Goal: Feedback & Contribution: Leave review/rating

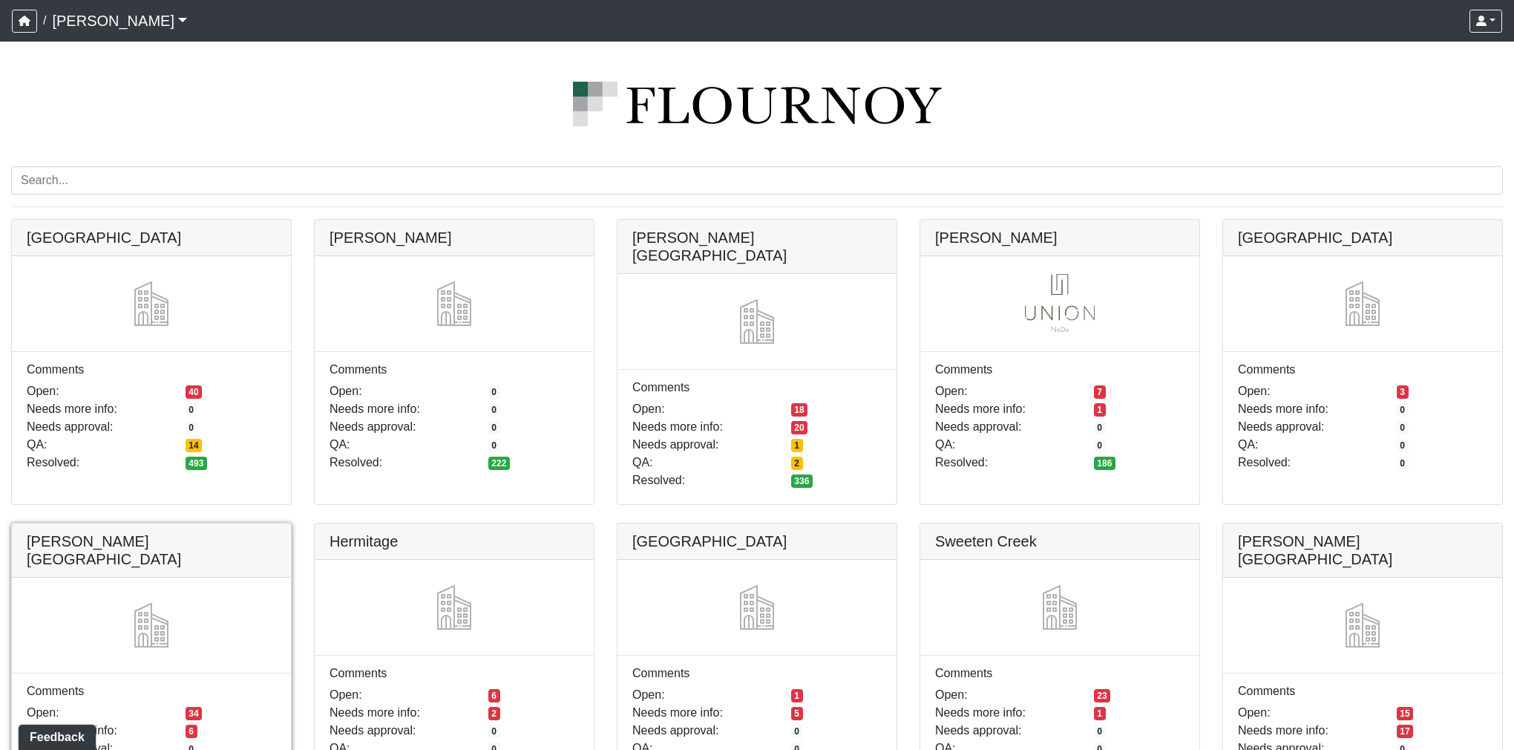
click at [164, 523] on link at bounding box center [151, 523] width 279 height 0
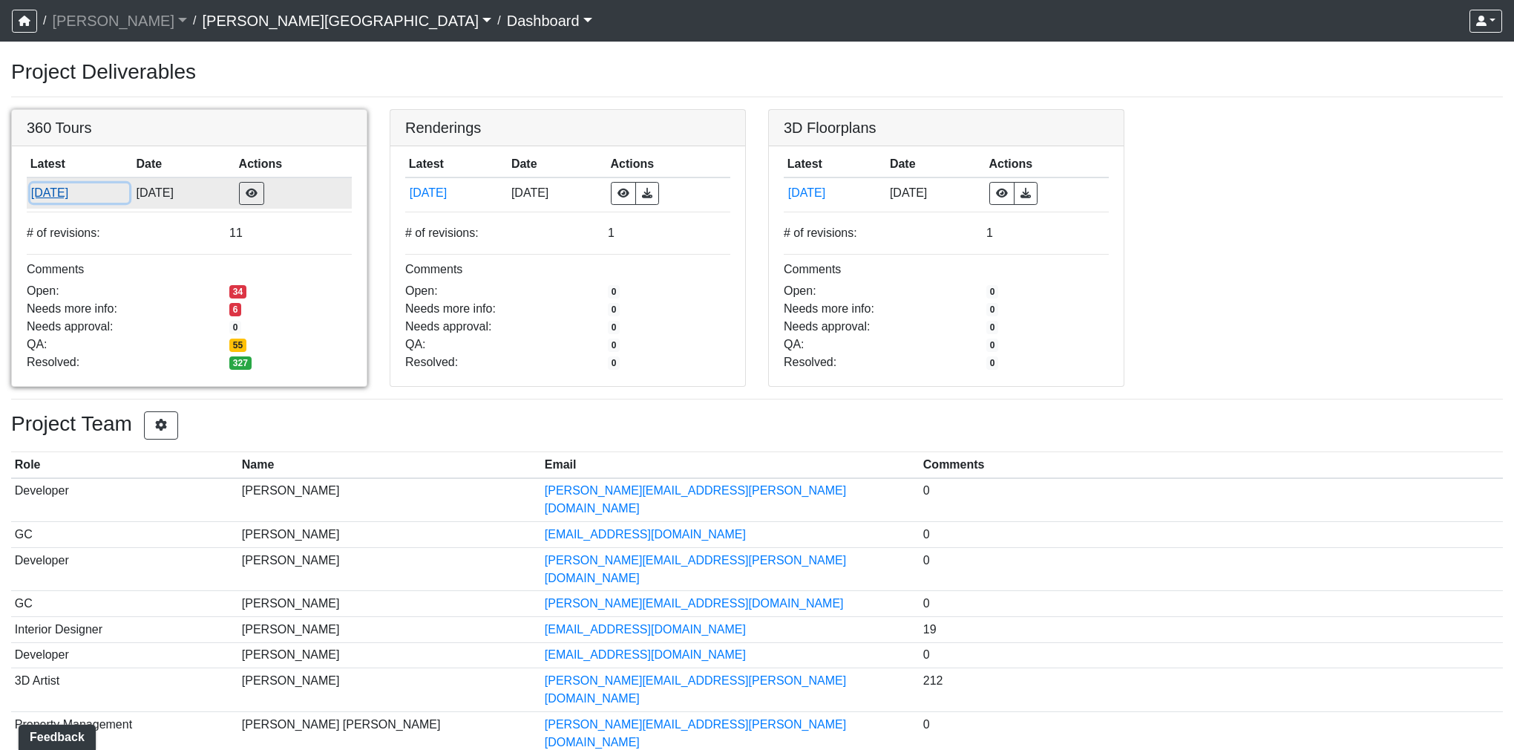
click at [74, 200] on button "[DATE]" at bounding box center [79, 192] width 99 height 19
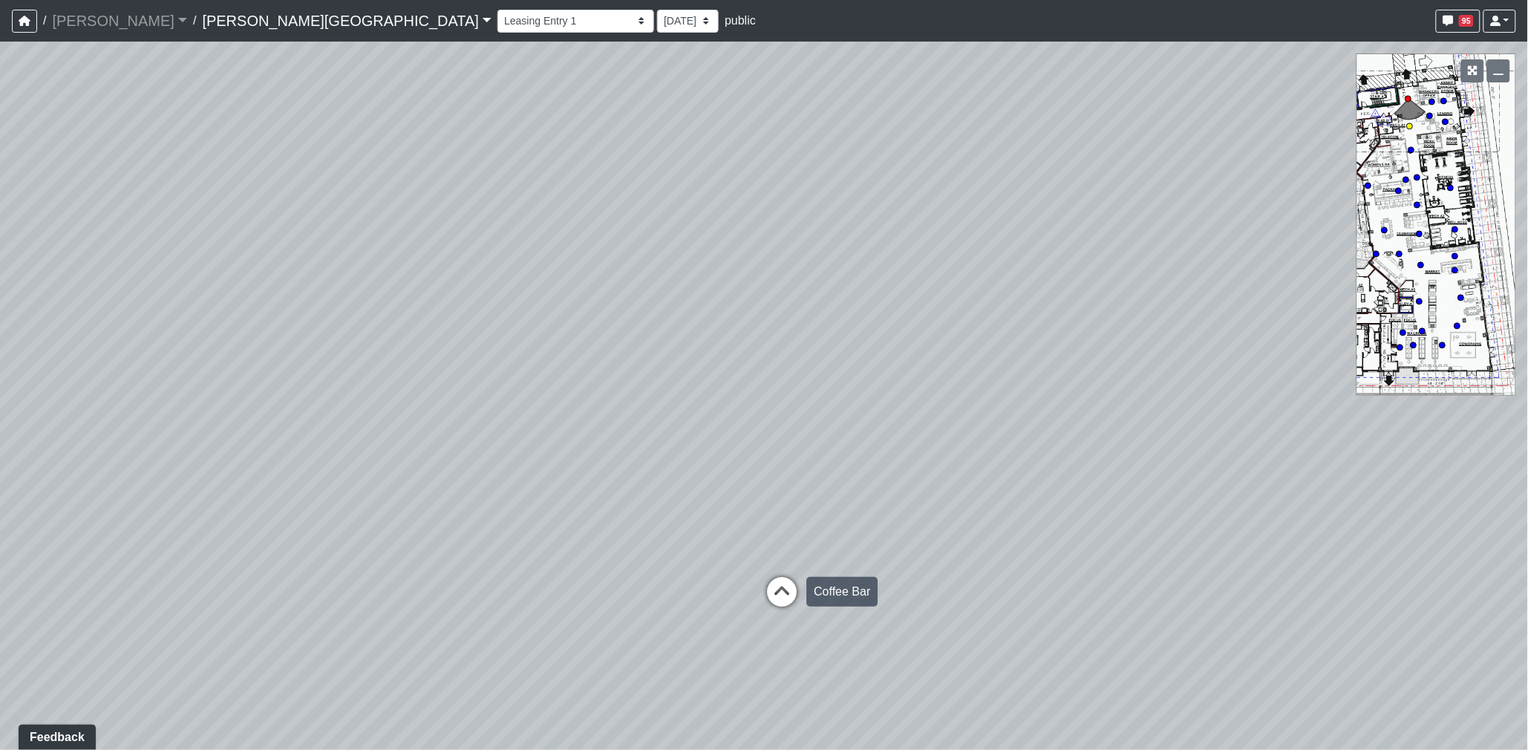
click at [789, 599] on icon at bounding box center [781, 599] width 45 height 45
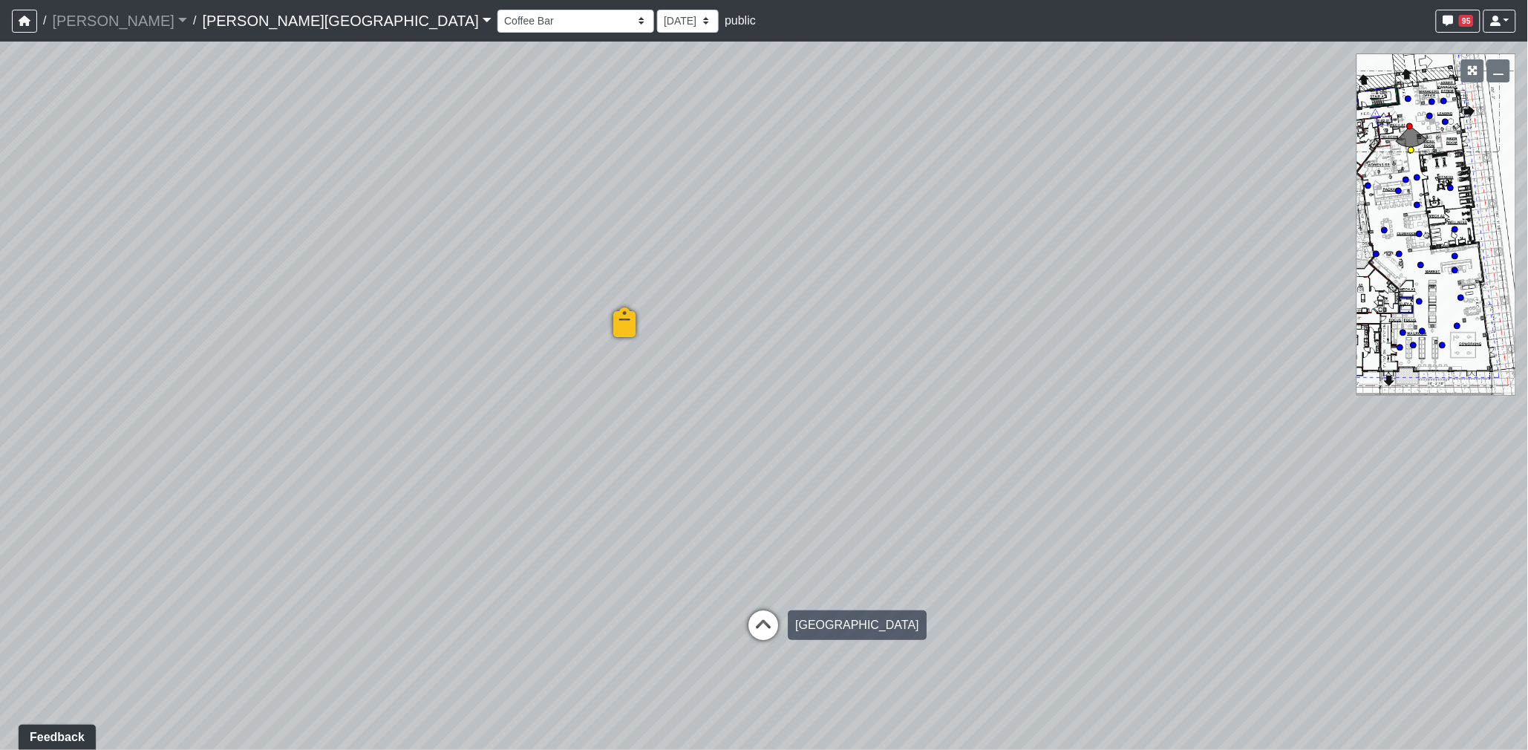
click at [772, 622] on icon at bounding box center [763, 632] width 45 height 45
click at [765, 599] on icon at bounding box center [751, 600] width 45 height 45
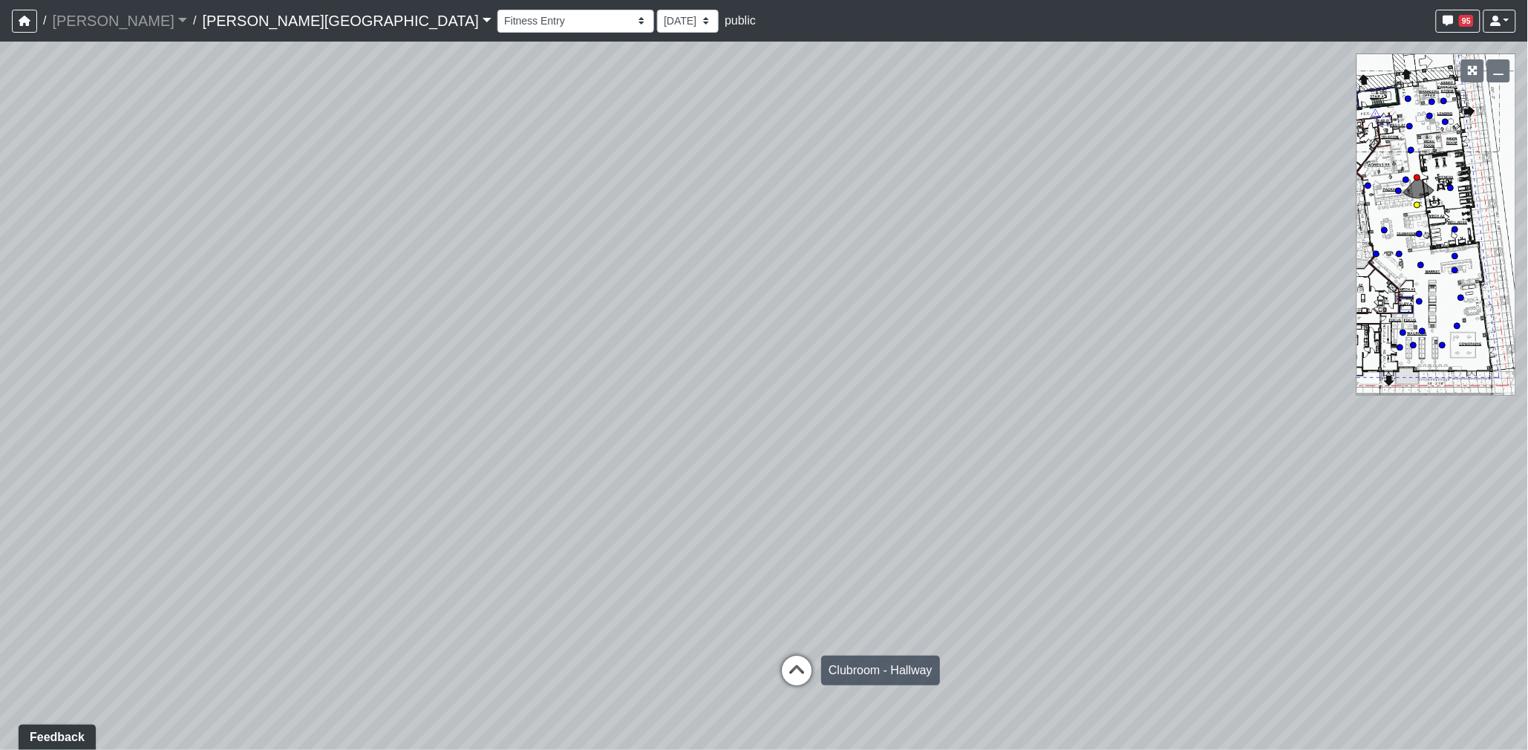
click at [792, 655] on icon at bounding box center [796, 677] width 45 height 45
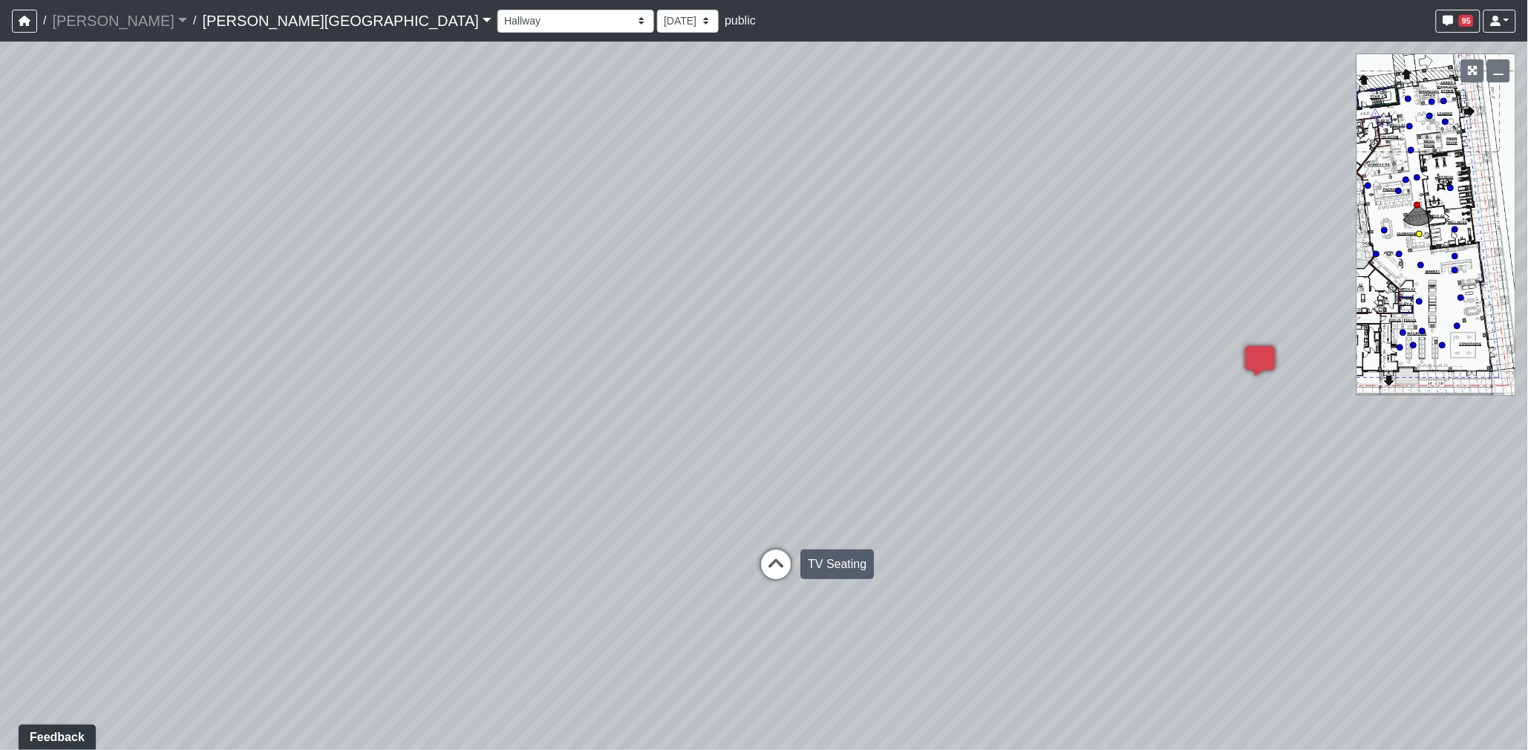
click at [780, 549] on icon at bounding box center [775, 571] width 45 height 45
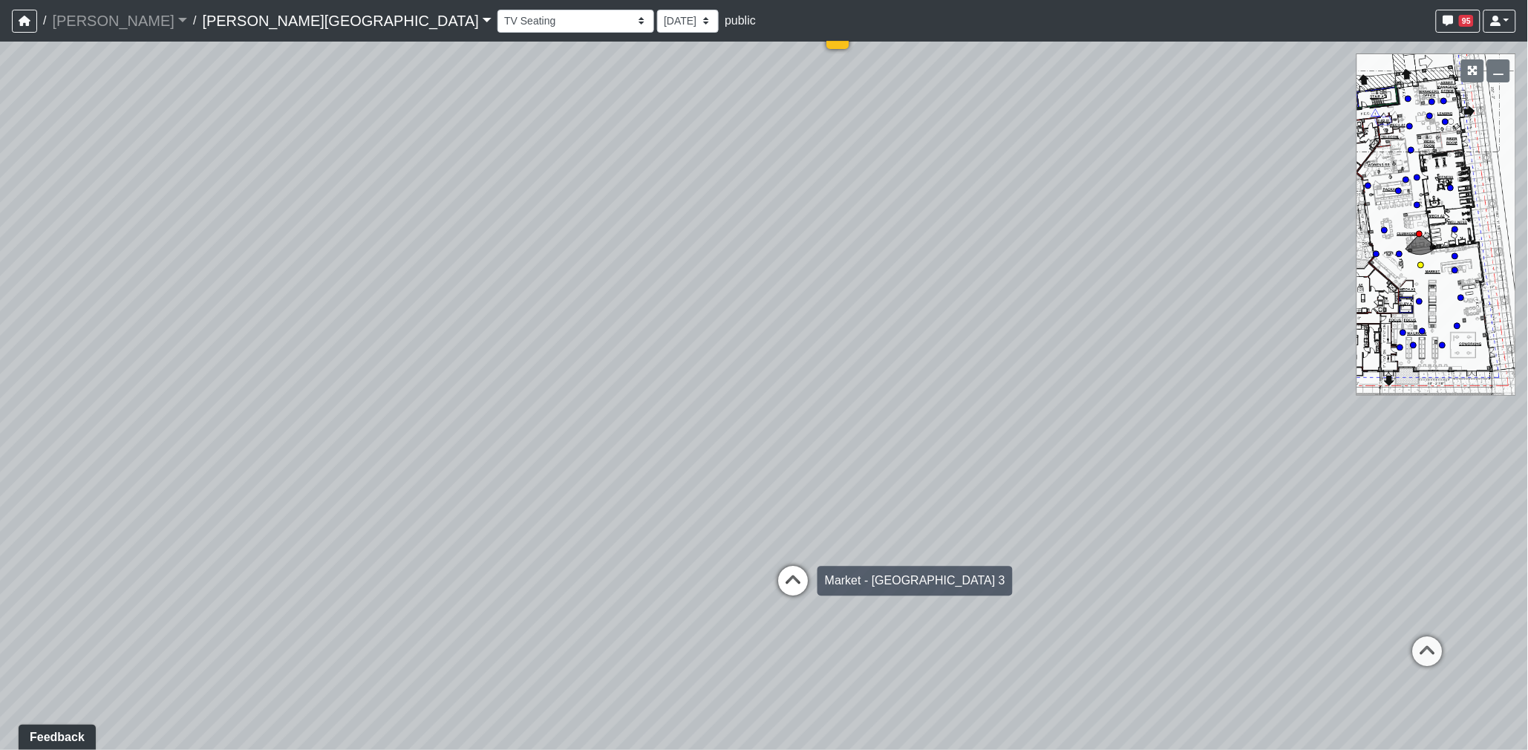
click at [788, 574] on icon at bounding box center [793, 588] width 45 height 45
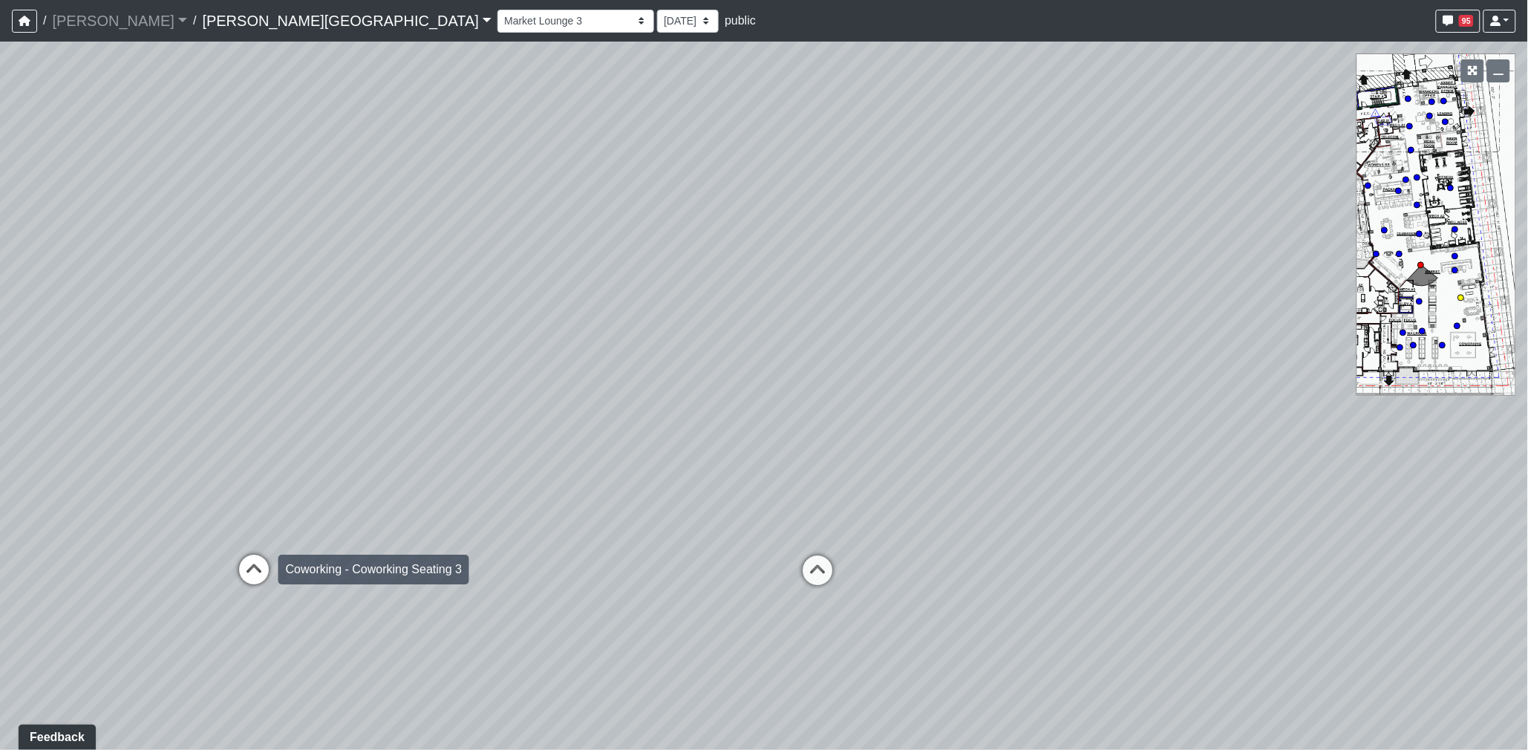
click at [254, 572] on icon at bounding box center [254, 576] width 45 height 45
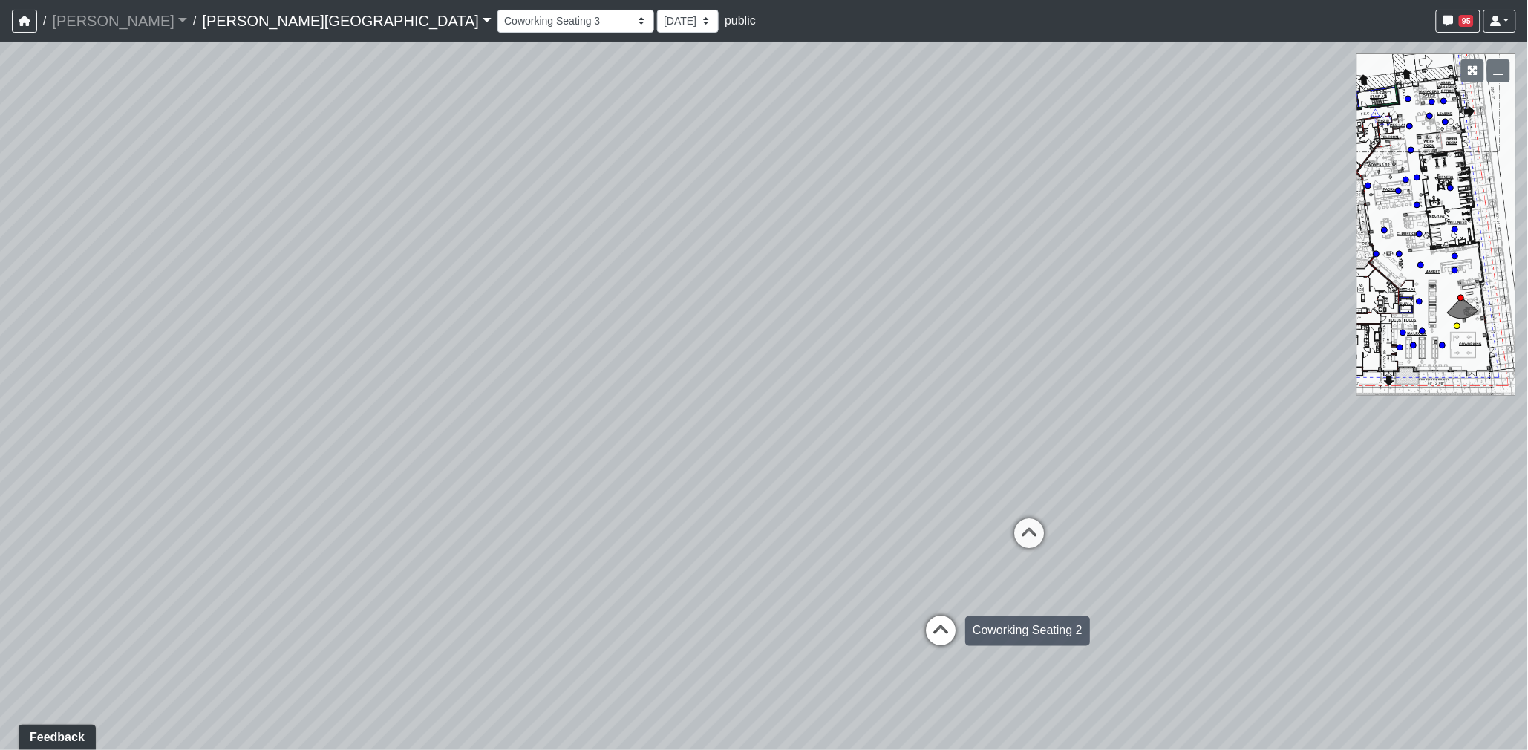
click at [940, 628] on icon at bounding box center [940, 638] width 45 height 45
select select "s8G2UFdYkfqv77tSwsqNr7"
drag, startPoint x: 715, startPoint y: 596, endPoint x: 683, endPoint y: 506, distance: 95.3
click at [683, 506] on div "Loading... Coffee Bar Loading... Created by Sean Graefen - 9/10/2025 - Rev: 8/2…" at bounding box center [764, 396] width 1528 height 708
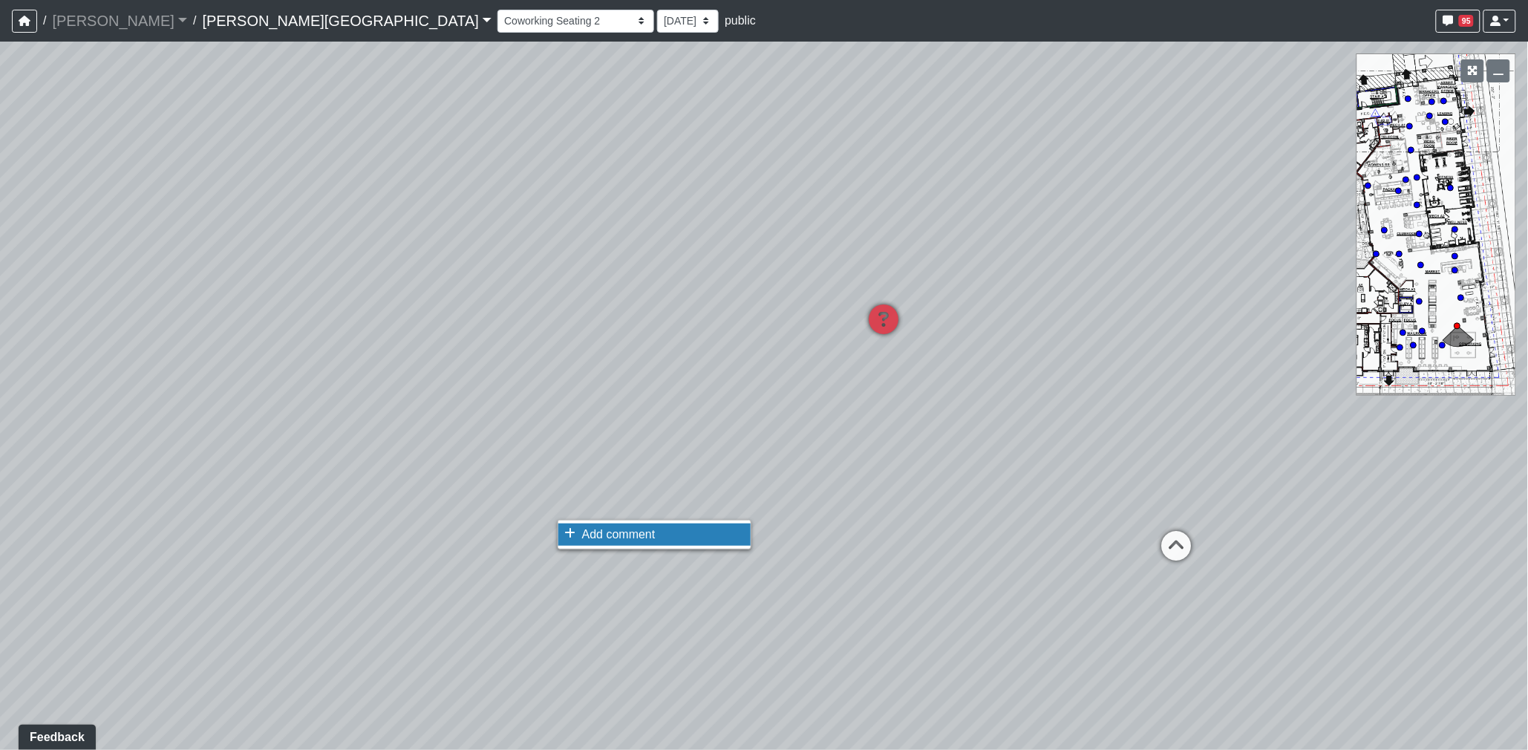
click at [575, 529] on li "Add comment" at bounding box center [654, 534] width 192 height 22
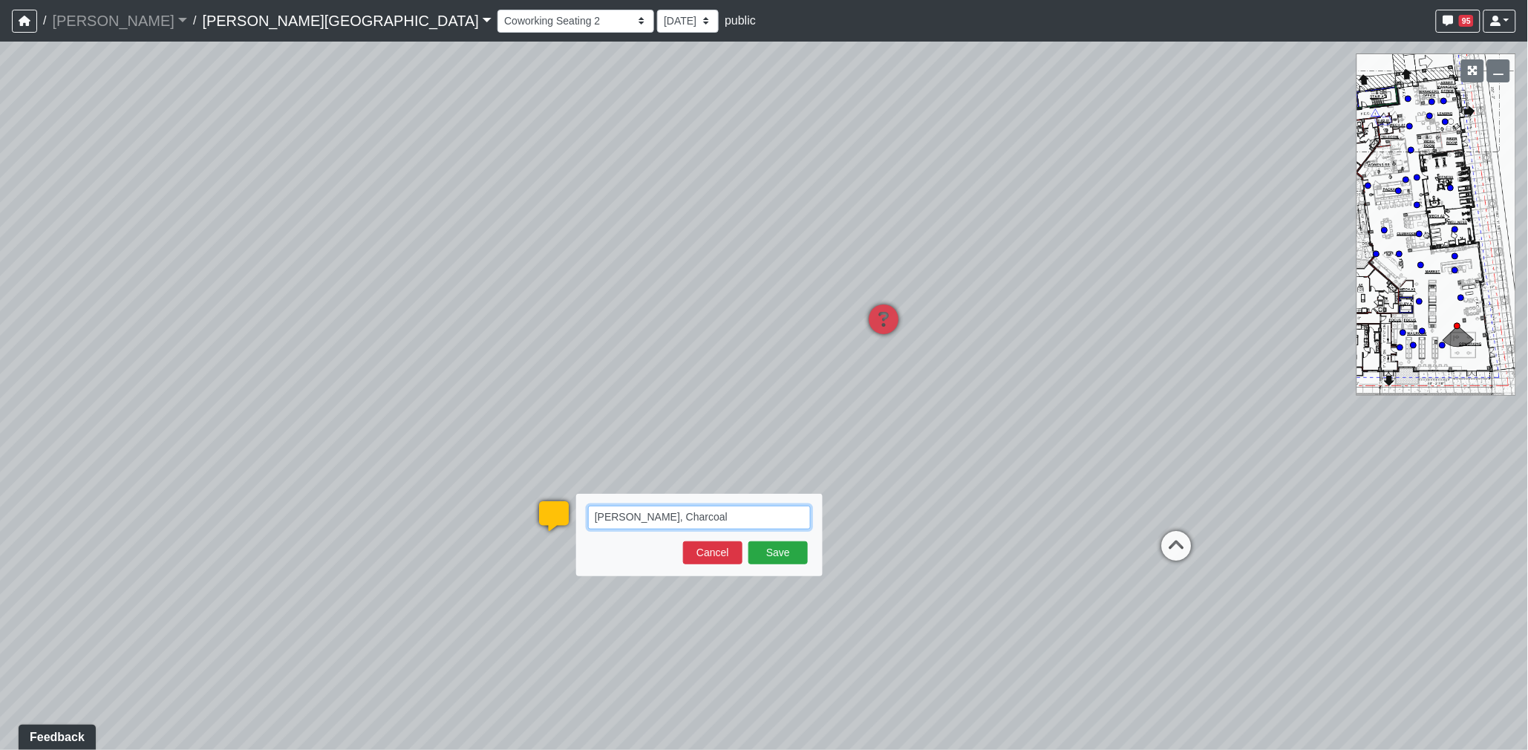
drag, startPoint x: 737, startPoint y: 518, endPoint x: 676, endPoint y: 517, distance: 60.9
click at [676, 517] on textarea "Erica Shamrock, Charcoal" at bounding box center [699, 518] width 223 height 24
type textarea "Erica Shamrock, Carolina, Mousse"
click at [788, 546] on button "Save" at bounding box center [777, 552] width 59 height 23
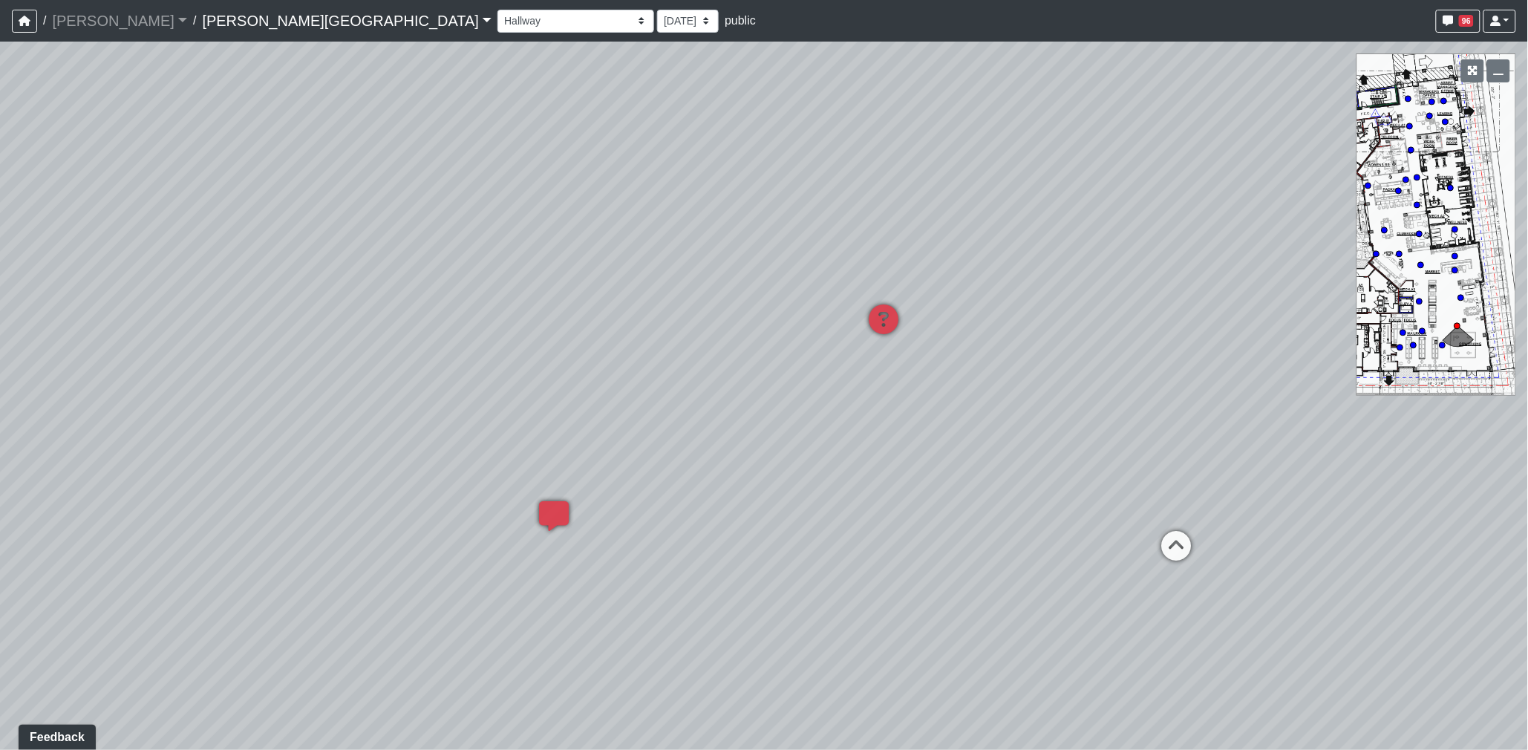
select select "s8G2UFdYkfqv77tSwsqNr7"
drag, startPoint x: 617, startPoint y: 540, endPoint x: 871, endPoint y: 507, distance: 256.0
click at [871, 507] on div "Loading... Coffee Bar Loading... Created by Sean Graefen - 9/10/2025 - Rev: 8/2…" at bounding box center [764, 396] width 1528 height 708
drag, startPoint x: 839, startPoint y: 606, endPoint x: 805, endPoint y: 579, distance: 42.8
click at [805, 579] on div "Loading... Coffee Bar Loading... Created by Sean Graefen - 9/10/2025 - Rev: 8/2…" at bounding box center [764, 396] width 1528 height 708
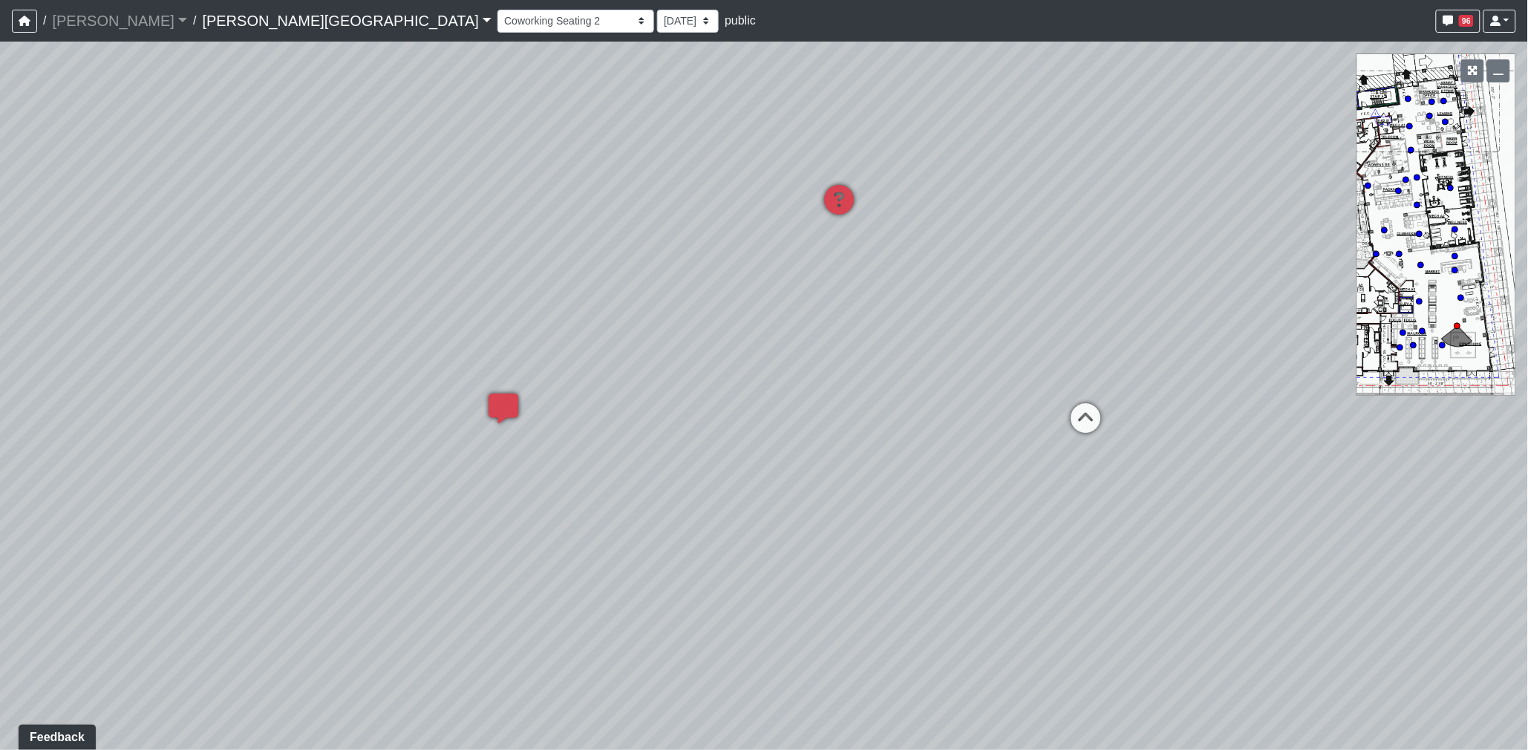
drag, startPoint x: 767, startPoint y: 561, endPoint x: 477, endPoint y: 507, distance: 295.3
click at [477, 507] on div "Loading... Coffee Bar Loading... Created by Sean Graefen - 9/10/2025 - Rev: 8/2…" at bounding box center [764, 396] width 1528 height 708
click at [681, 643] on span "Add comment" at bounding box center [686, 649] width 73 height 13
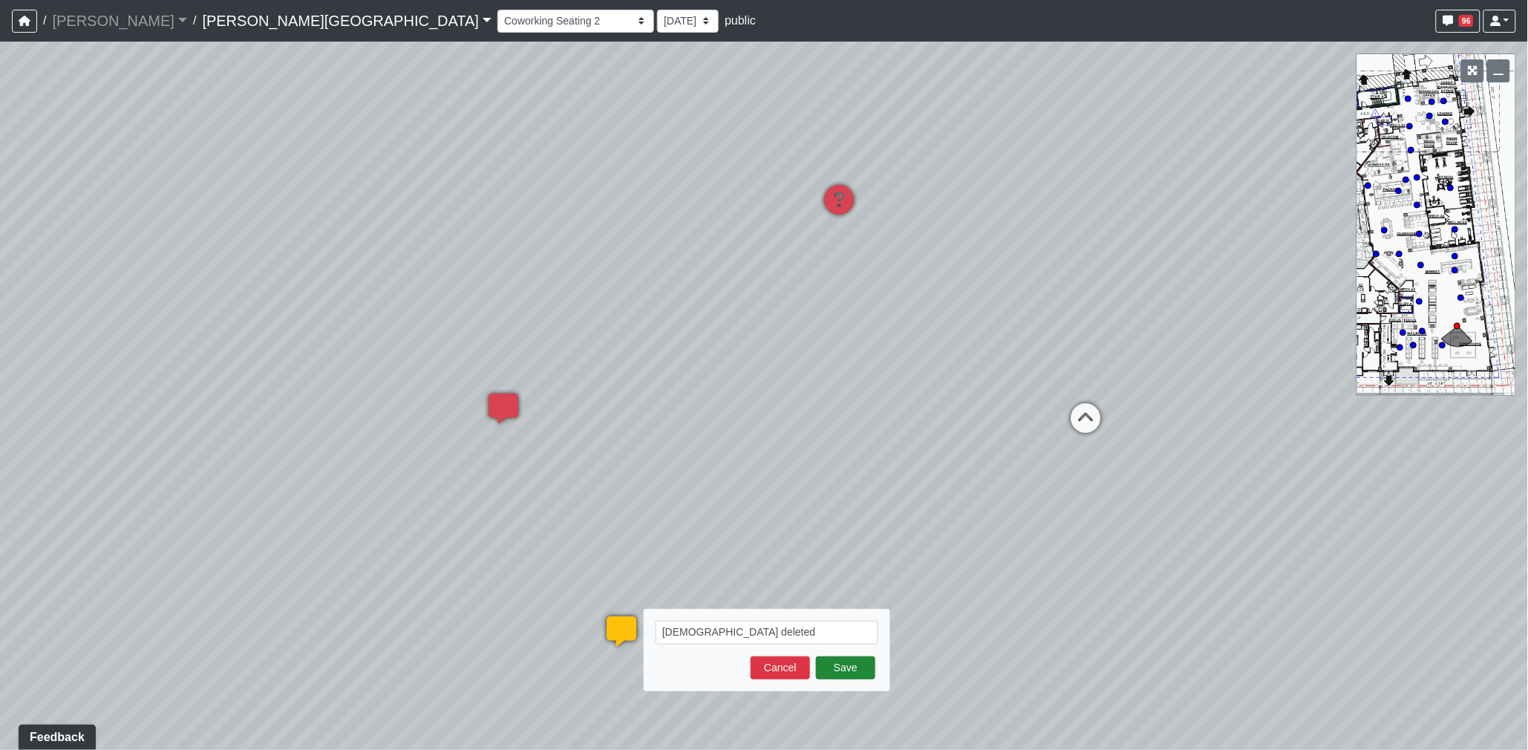
type textarea "Ottoman deleted"
click at [855, 672] on button "Save" at bounding box center [845, 667] width 59 height 23
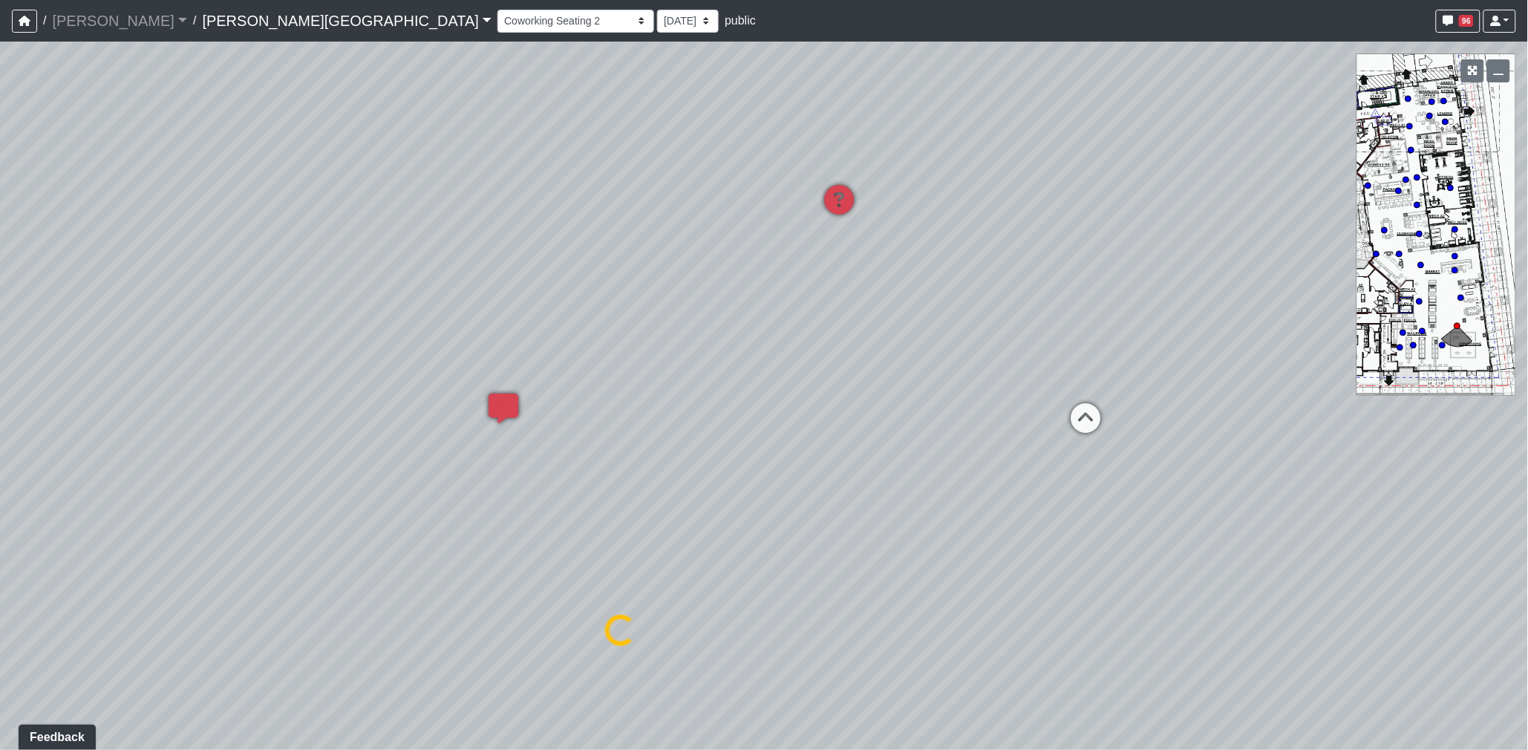
select select "s8G2UFdYkfqv77tSwsqNr7"
drag, startPoint x: 768, startPoint y: 580, endPoint x: 759, endPoint y: 560, distance: 22.2
click at [896, 596] on div "Loading... Coffee Bar Loading... Created by Sean Graefen - 9/10/2025 - Rev: 8/2…" at bounding box center [764, 396] width 1528 height 708
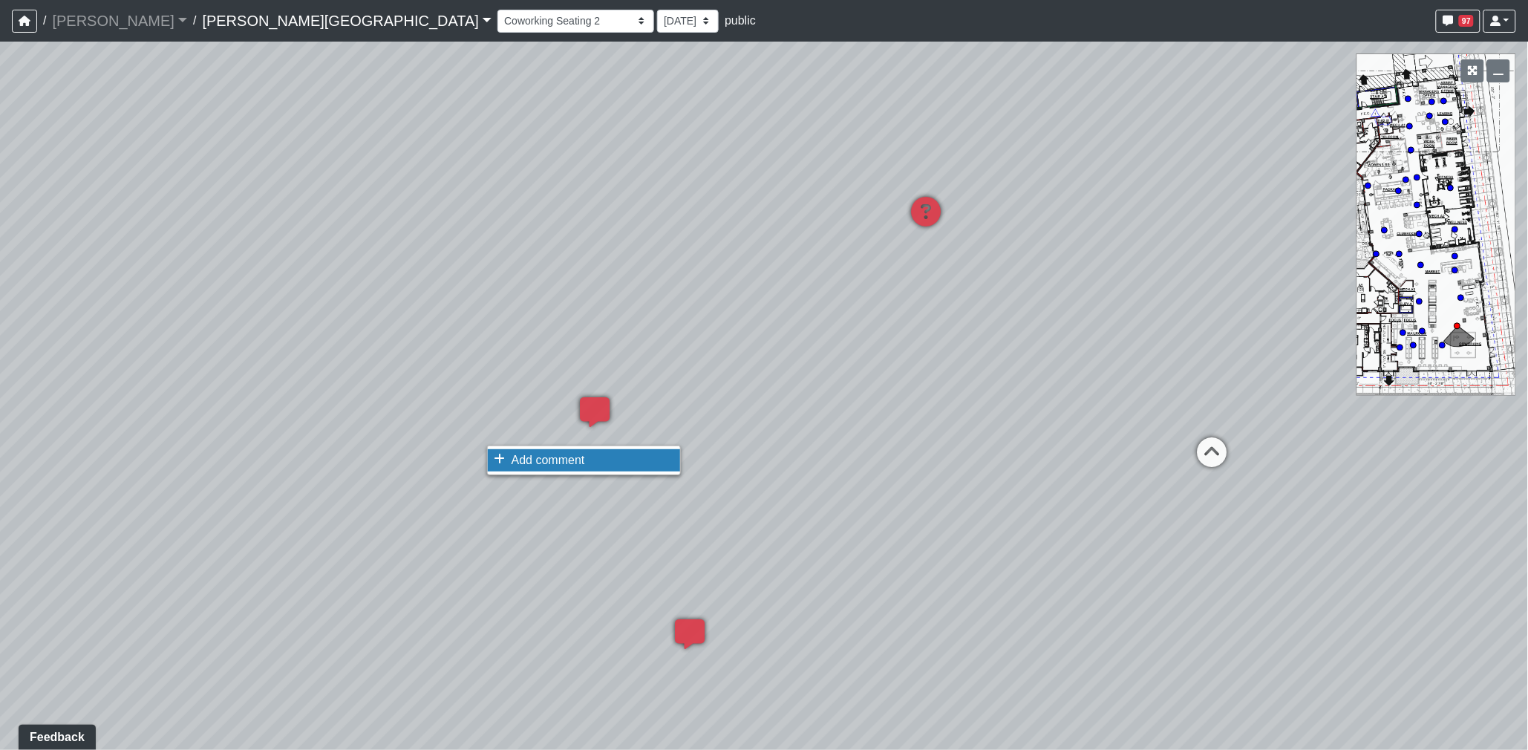
click at [520, 462] on span "Add comment" at bounding box center [547, 460] width 73 height 13
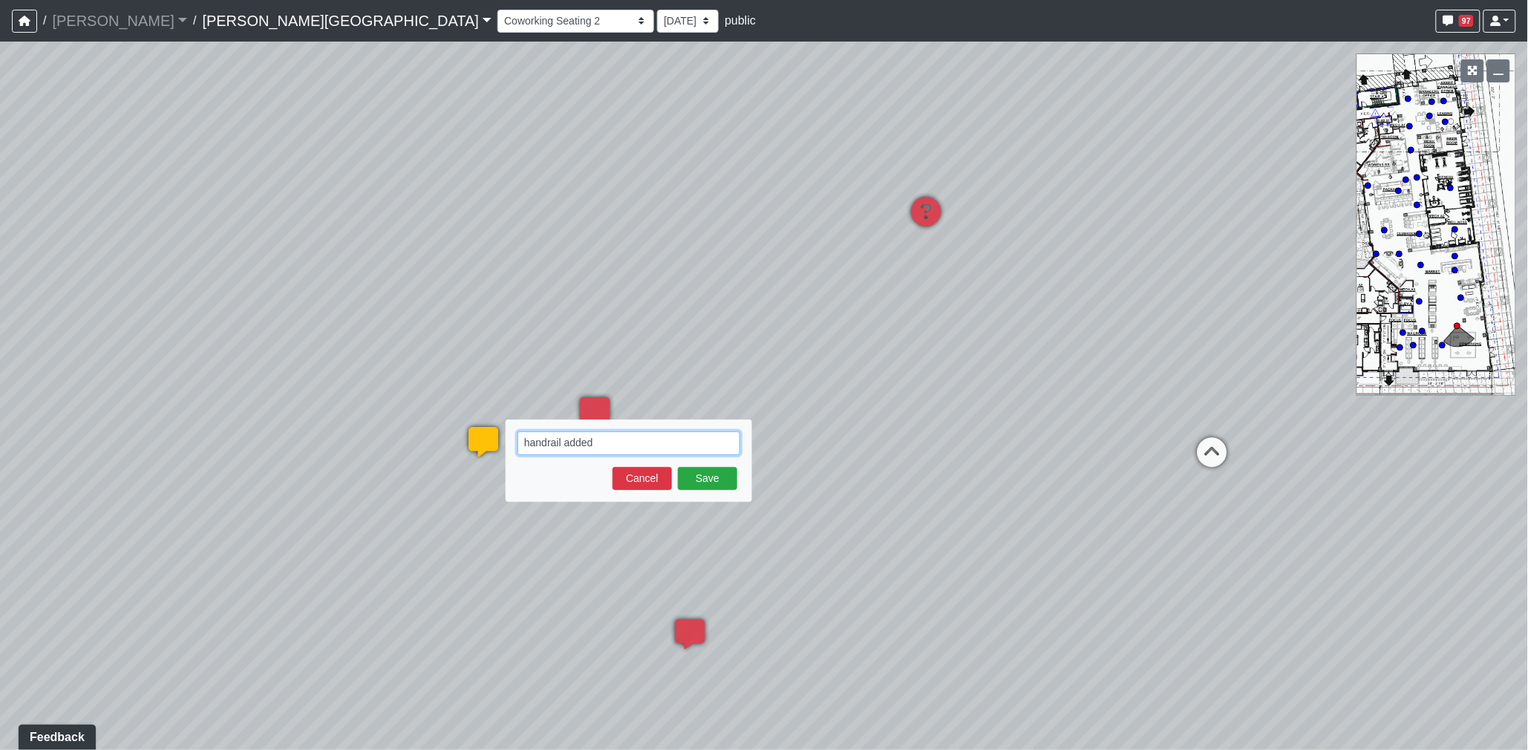
drag, startPoint x: 562, startPoint y: 444, endPoint x: 577, endPoint y: 444, distance: 14.8
click at [572, 444] on textarea "handrail added" at bounding box center [628, 443] width 223 height 24
click at [606, 444] on textarea "handrail added" at bounding box center [628, 443] width 223 height 24
click at [563, 443] on textarea "handrail added" at bounding box center [628, 443] width 223 height 24
click at [689, 447] on textarea "handrail and end panel added" at bounding box center [628, 443] width 223 height 24
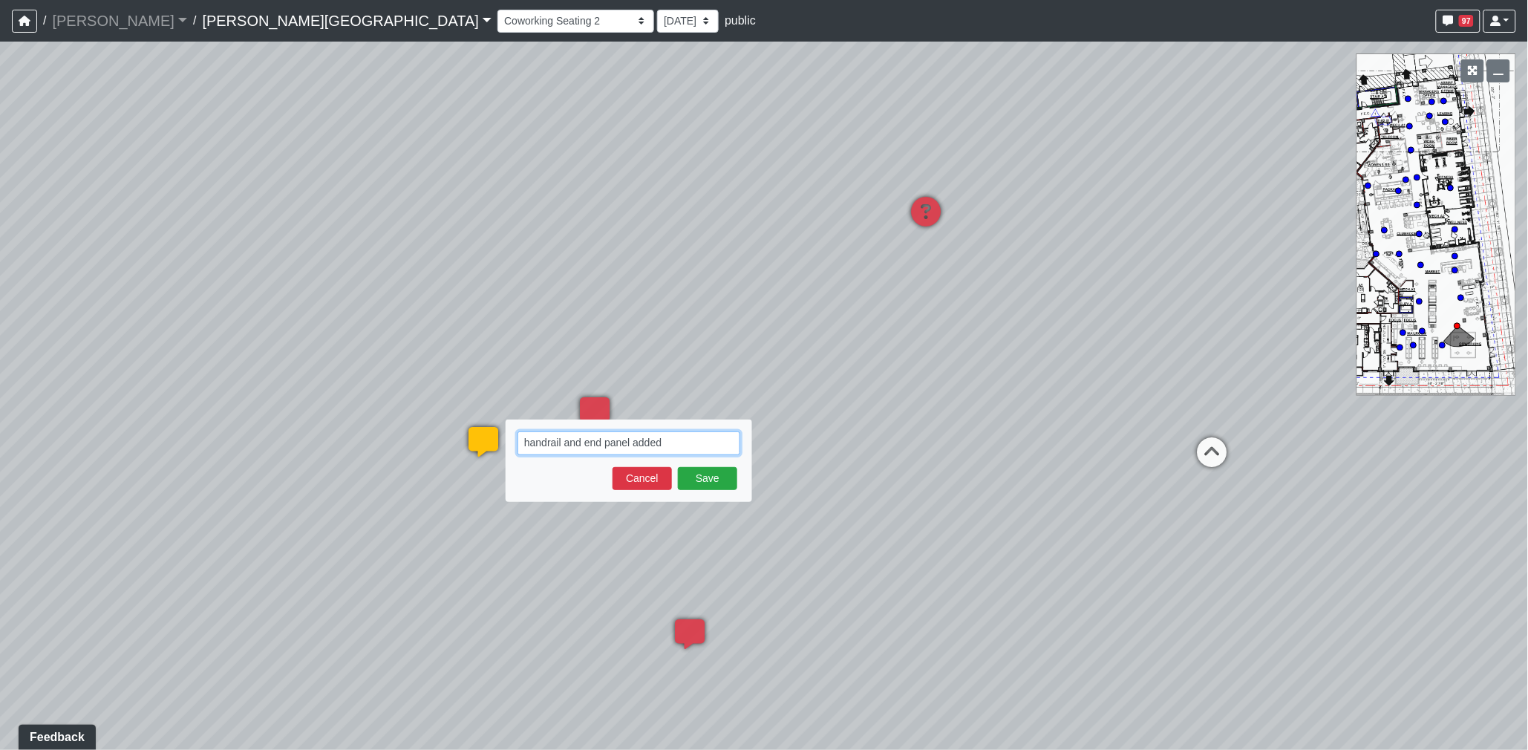
paste textarea "blob:https://sizzle.atlasbayvr.com/9c97eb9f-1da2-4d63-a130-dc024a852d6f"
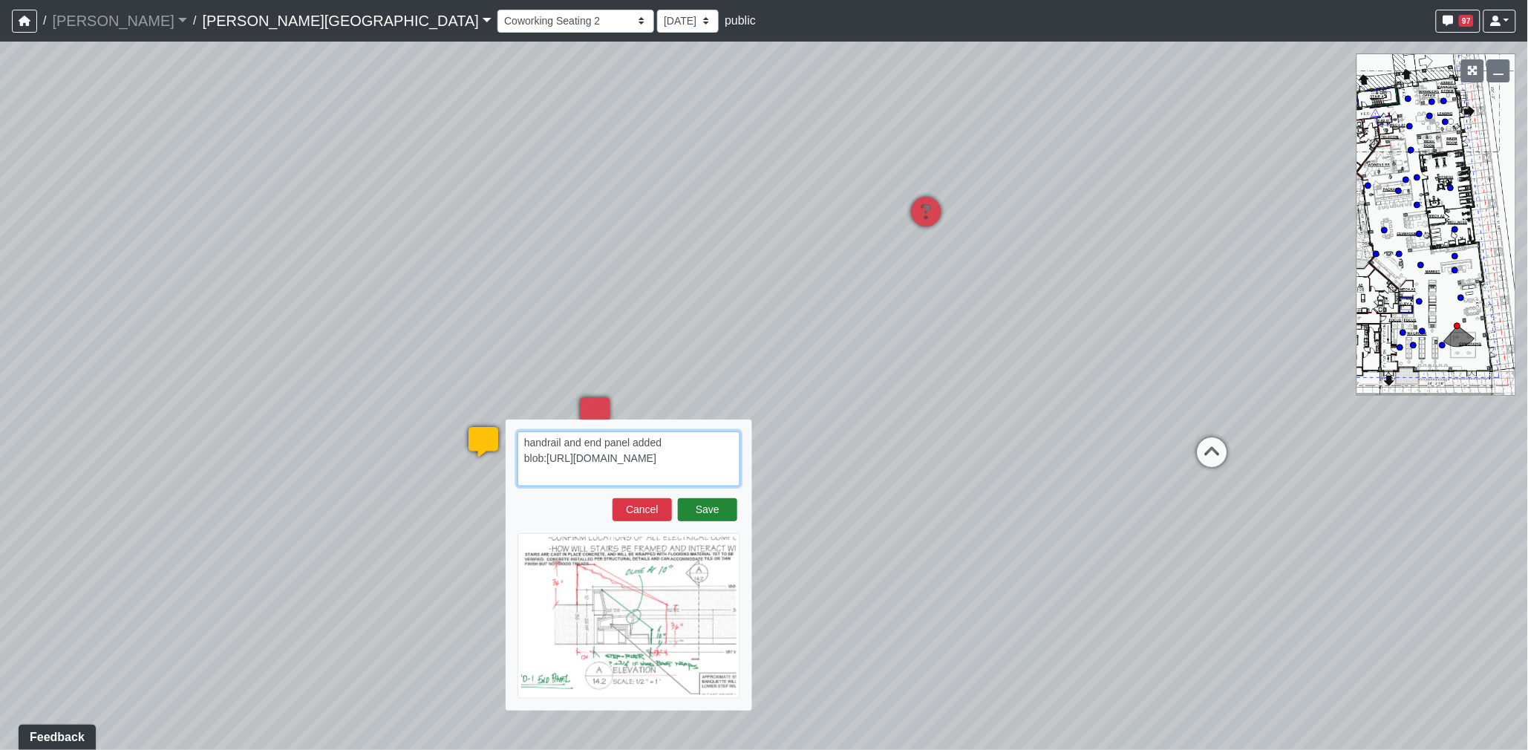
type textarea "handrail and end panel added blob:https://sizzle.atlasbayvr.com/9c97eb9f-1da2-4…"
click at [727, 500] on button "Save" at bounding box center [707, 509] width 59 height 23
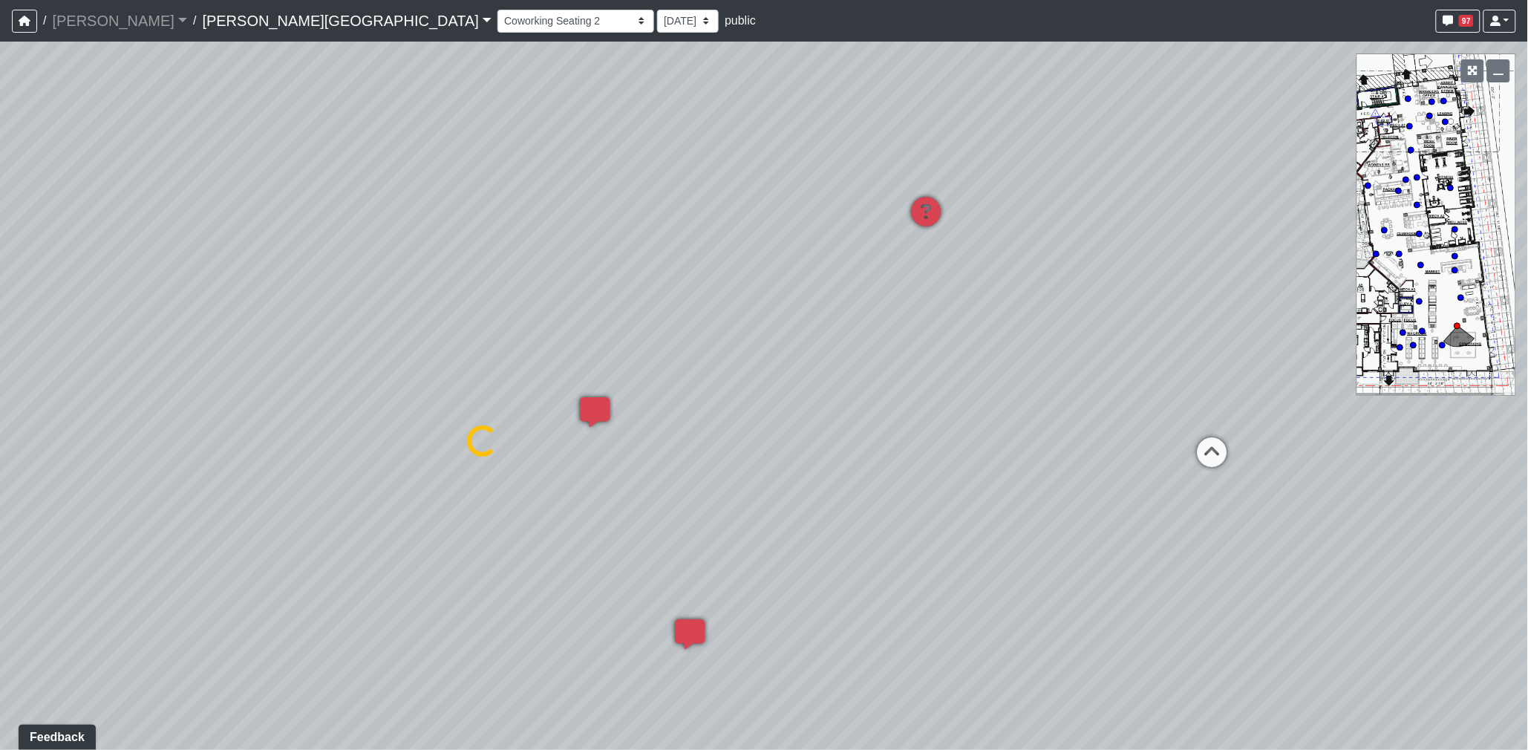
select select "s8G2UFdYkfqv77tSwsqNr7"
drag, startPoint x: 1062, startPoint y: 381, endPoint x: 1082, endPoint y: 387, distance: 20.9
click at [1115, 384] on div "Loading... Coffee Bar Loading... Created by Sean Graefen - 9/10/2025 - Rev: 8/2…" at bounding box center [764, 396] width 1528 height 708
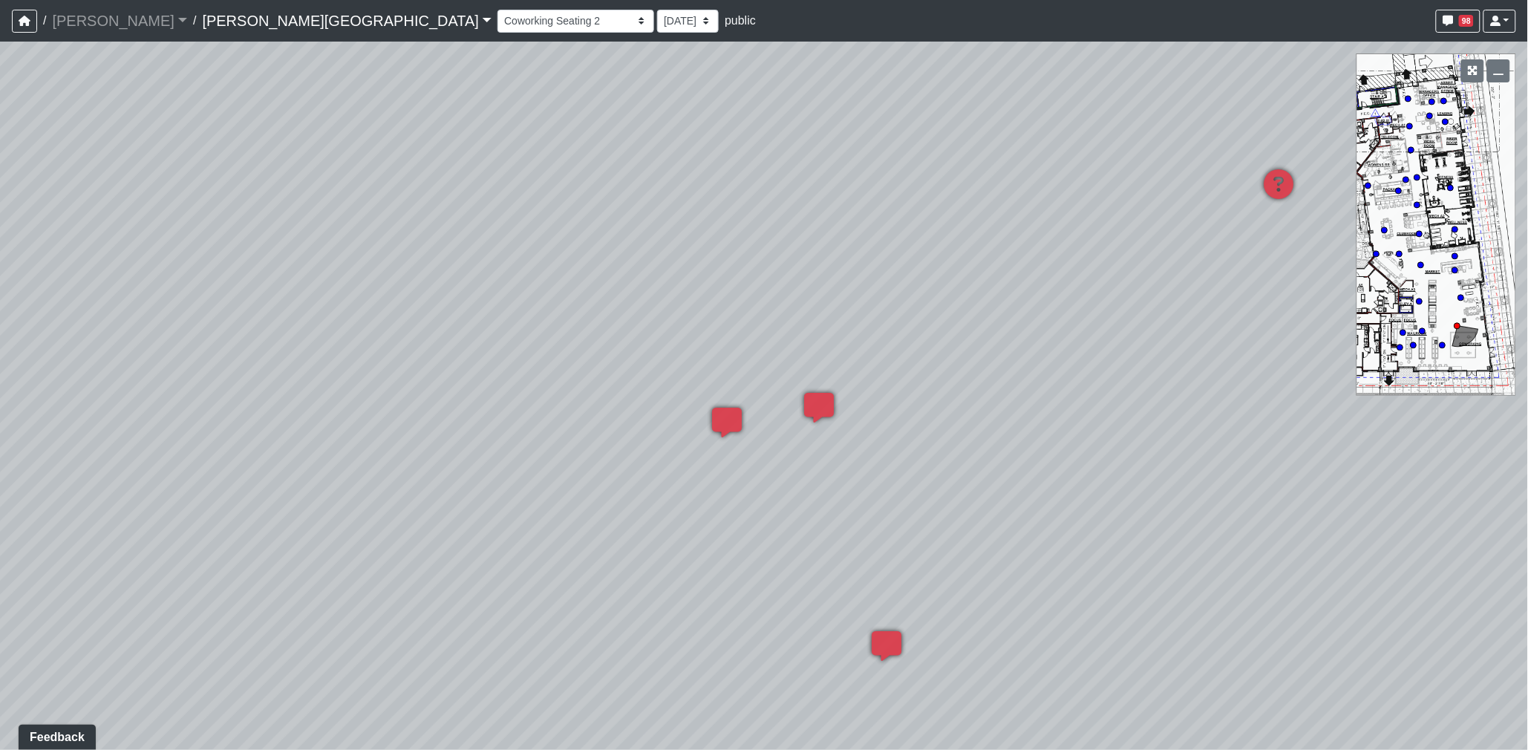
drag, startPoint x: 607, startPoint y: 345, endPoint x: 986, endPoint y: 321, distance: 379.4
click at [985, 321] on div "Loading... Coffee Bar Loading... Created by Sean Graefen - 9/10/2025 - Rev: 8/2…" at bounding box center [764, 396] width 1528 height 708
drag, startPoint x: 722, startPoint y: 316, endPoint x: 952, endPoint y: 320, distance: 230.1
click at [952, 320] on div "Loading... Coffee Bar Loading... Created by Sean Graefen - 9/10/2025 - Rev: 8/2…" at bounding box center [764, 396] width 1528 height 708
drag, startPoint x: 722, startPoint y: 298, endPoint x: 971, endPoint y: 318, distance: 250.2
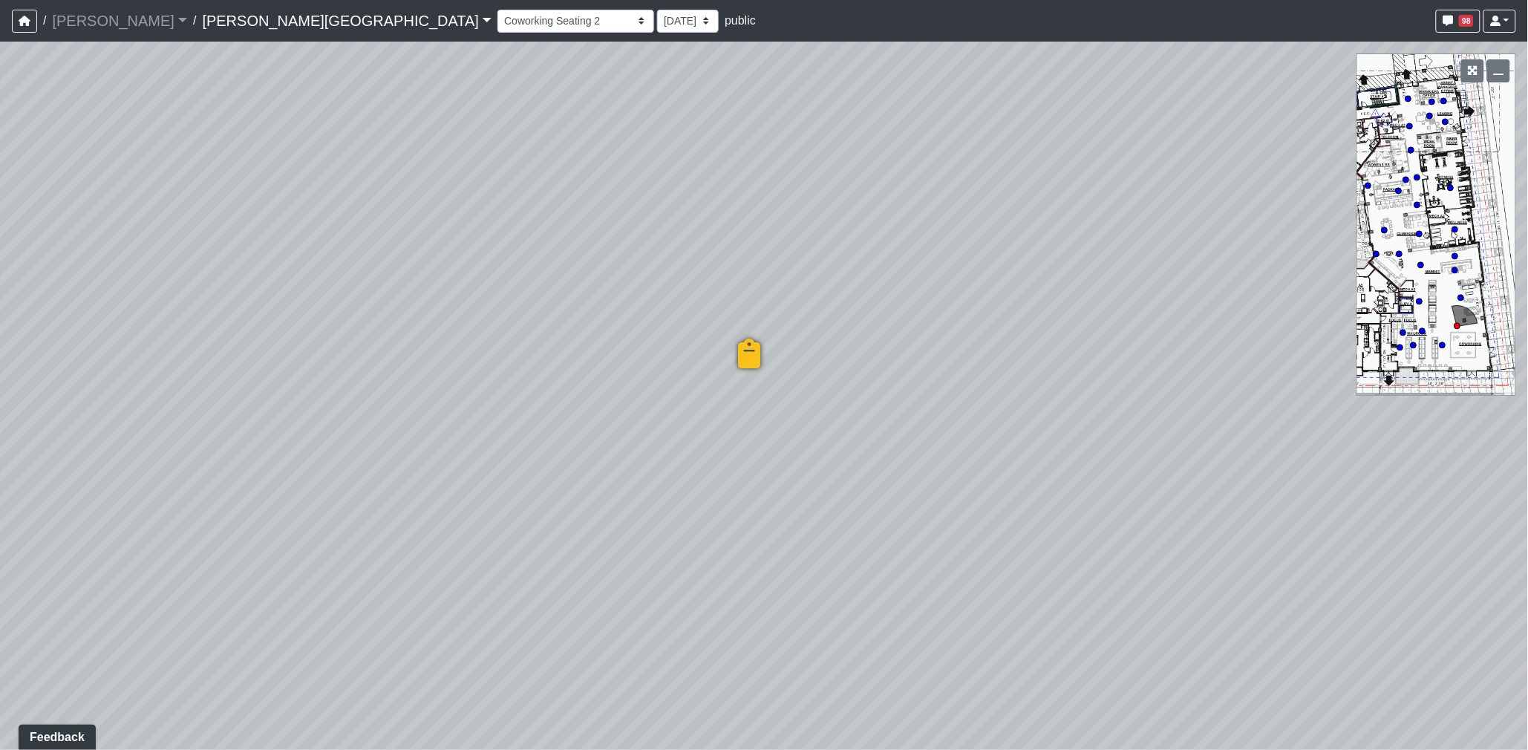
click at [974, 314] on div "Loading... Coffee Bar Loading... Created by Sean Graefen - 9/10/2025 - Rev: 8/2…" at bounding box center [764, 396] width 1528 height 708
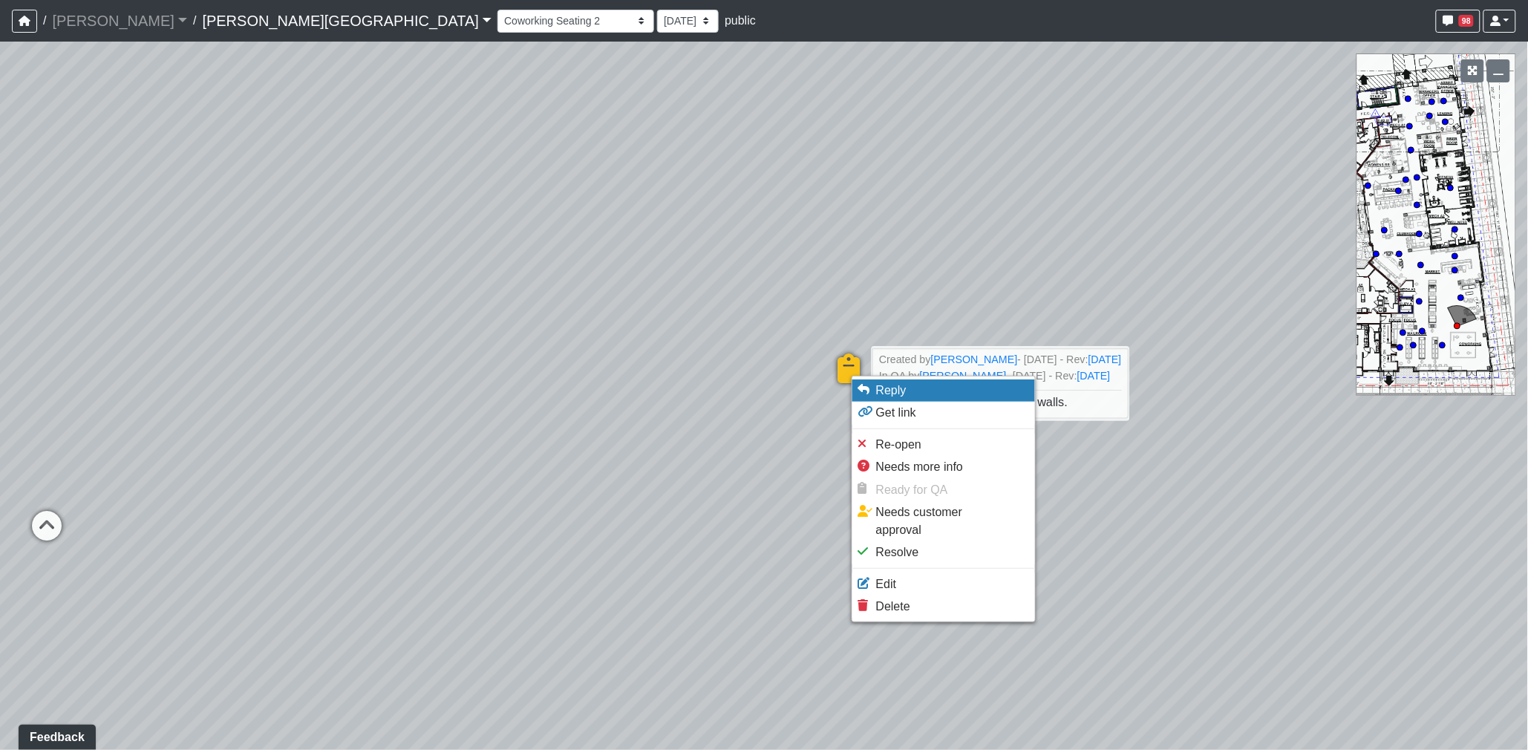
click at [874, 387] on li "Reply" at bounding box center [943, 390] width 183 height 22
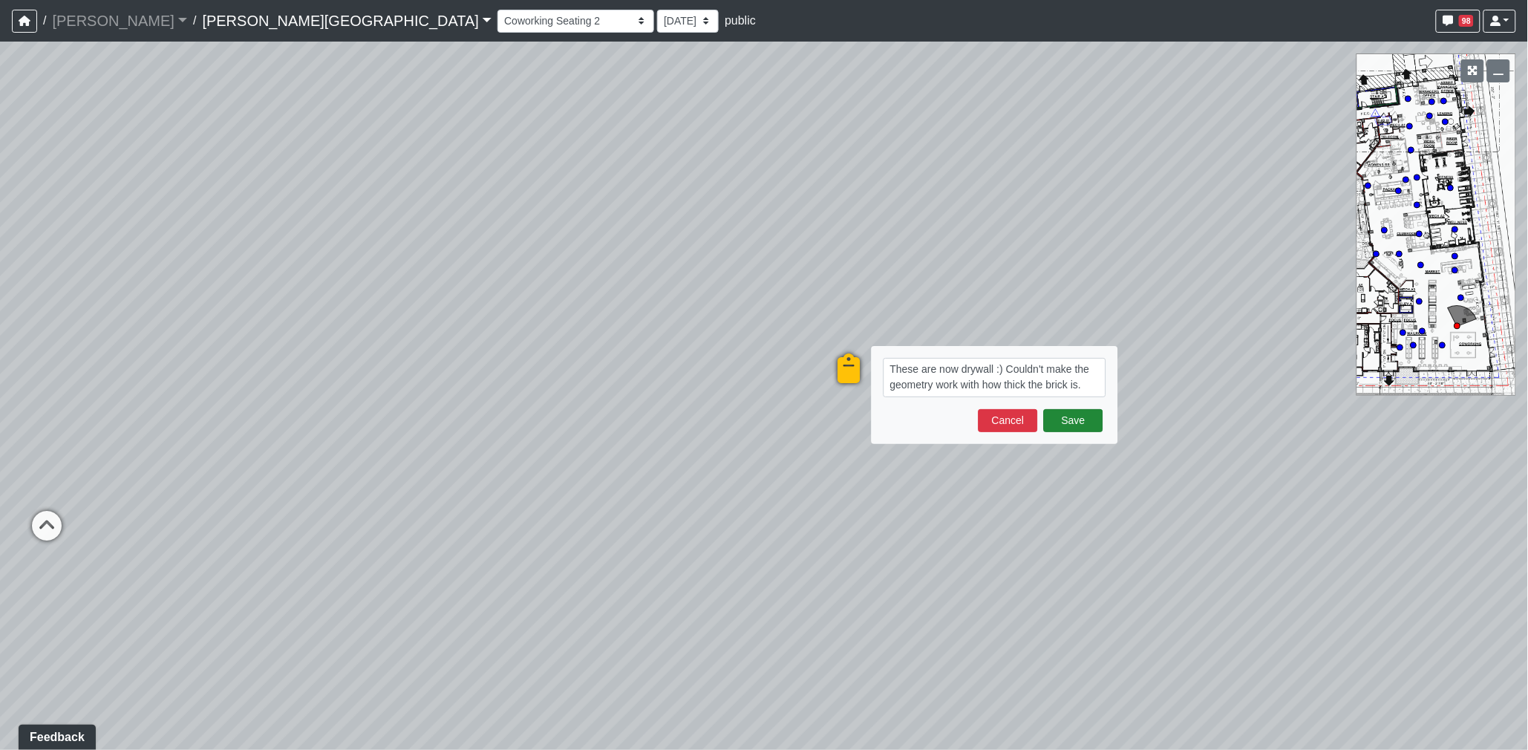
type textarea "These are now drywall :) Couldn't make the geometry work with how thick the bri…"
click at [1082, 419] on button "Save" at bounding box center [1073, 420] width 59 height 23
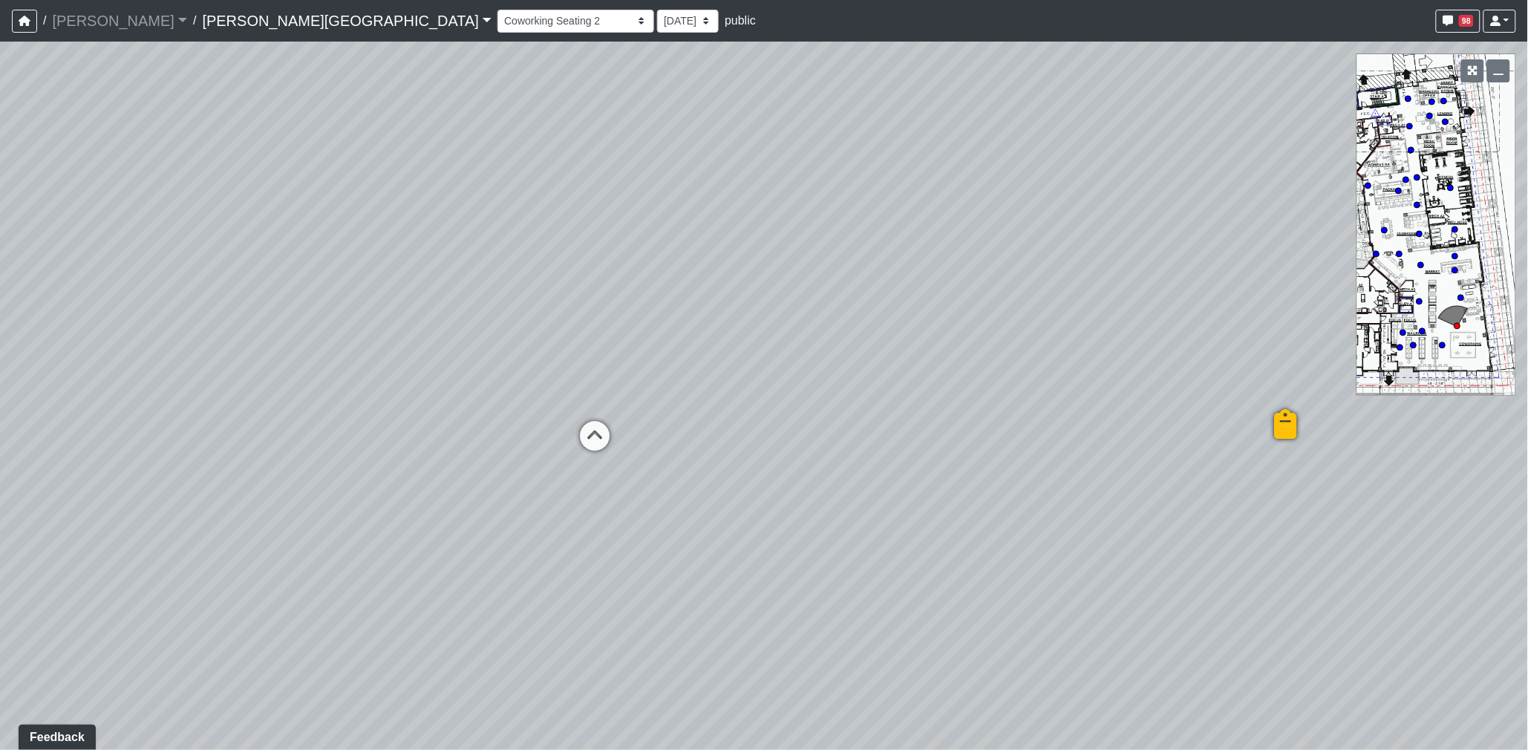
drag, startPoint x: 633, startPoint y: 376, endPoint x: 1139, endPoint y: 392, distance: 506.5
click at [1139, 392] on div "Loading... Coffee Bar Loading... Created by Sean Graefen - 9/10/2025 - Rev: 8/2…" at bounding box center [764, 396] width 1528 height 708
click at [640, 425] on icon at bounding box center [630, 441] width 45 height 45
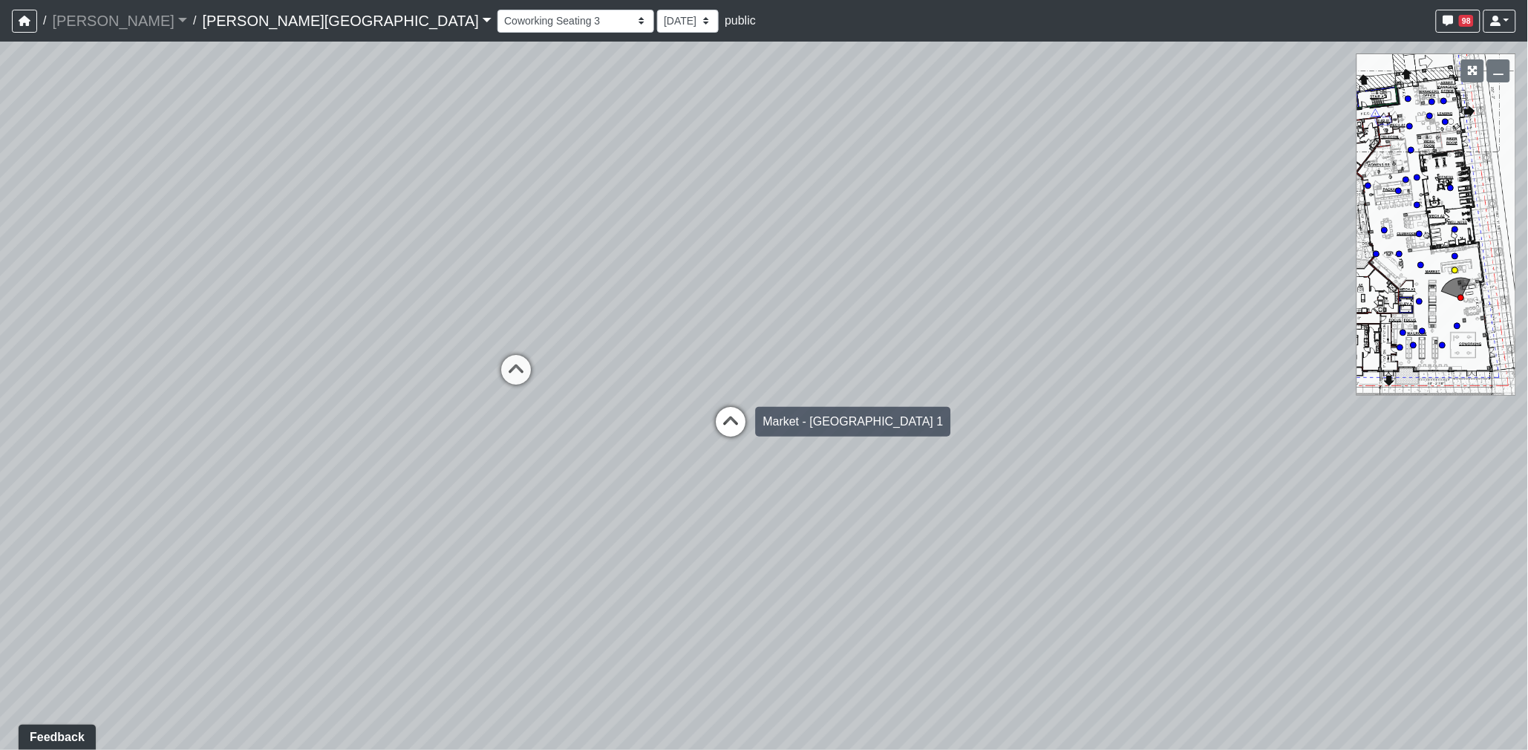
click at [727, 420] on icon at bounding box center [731, 429] width 45 height 45
click at [802, 414] on icon at bounding box center [795, 422] width 45 height 45
drag, startPoint x: 379, startPoint y: 350, endPoint x: 1101, endPoint y: 373, distance: 722.6
click at [1081, 372] on div "Loading... Coffee Bar Loading... Created by Sean Graefen - 9/10/2025 - Rev: 8/2…" at bounding box center [764, 396] width 1528 height 708
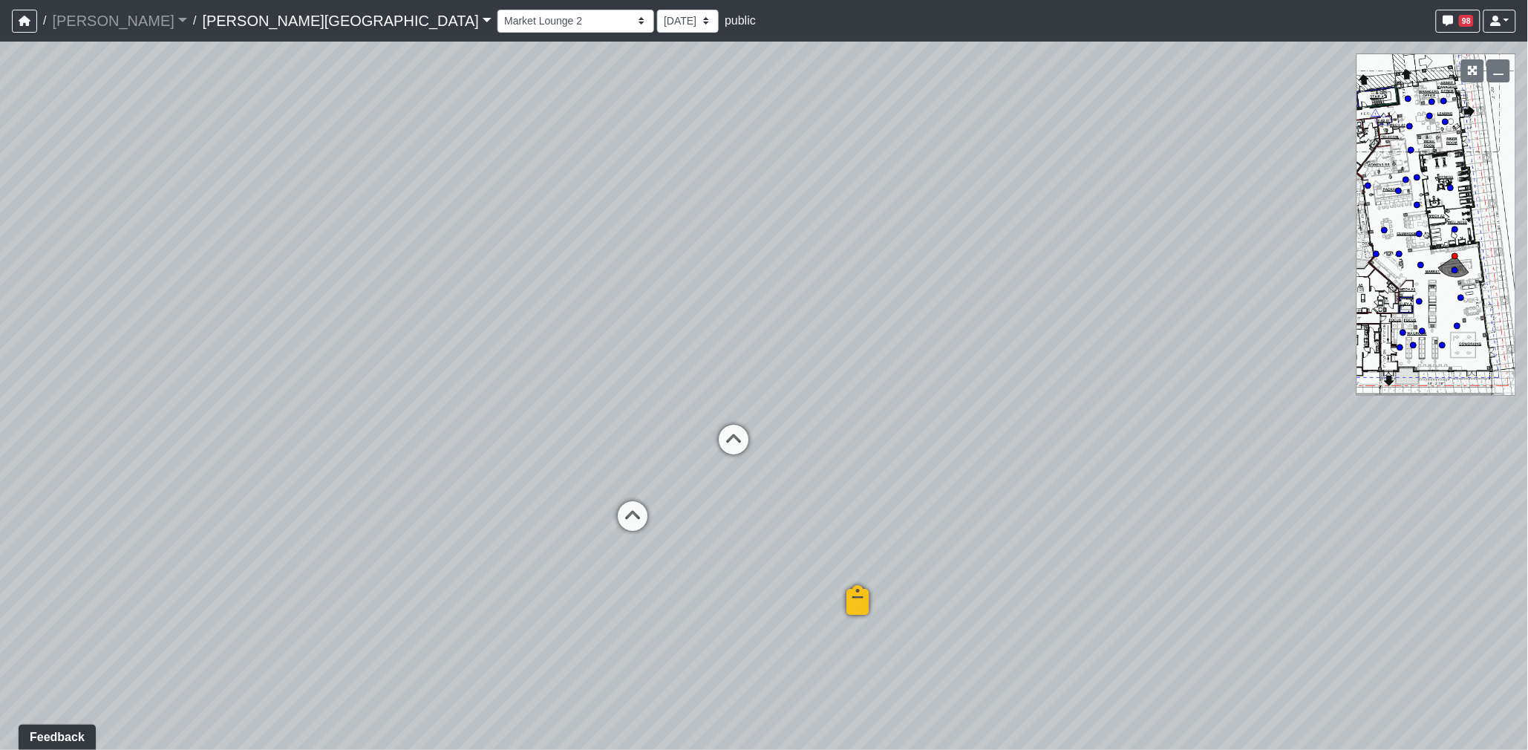
drag, startPoint x: 944, startPoint y: 381, endPoint x: 776, endPoint y: 365, distance: 168.5
click at [771, 364] on div "Loading... Coffee Bar Loading... Created by Sean Graefen - 9/10/2025 - Rev: 8/2…" at bounding box center [764, 396] width 1528 height 708
click at [1351, 491] on icon at bounding box center [1343, 503] width 45 height 45
drag, startPoint x: 1375, startPoint y: 472, endPoint x: 841, endPoint y: 421, distance: 536.2
click at [841, 421] on div "Loading... Coffee Bar Loading... Created by Sean Graefen - 9/10/2025 - Rev: 8/2…" at bounding box center [764, 396] width 1528 height 708
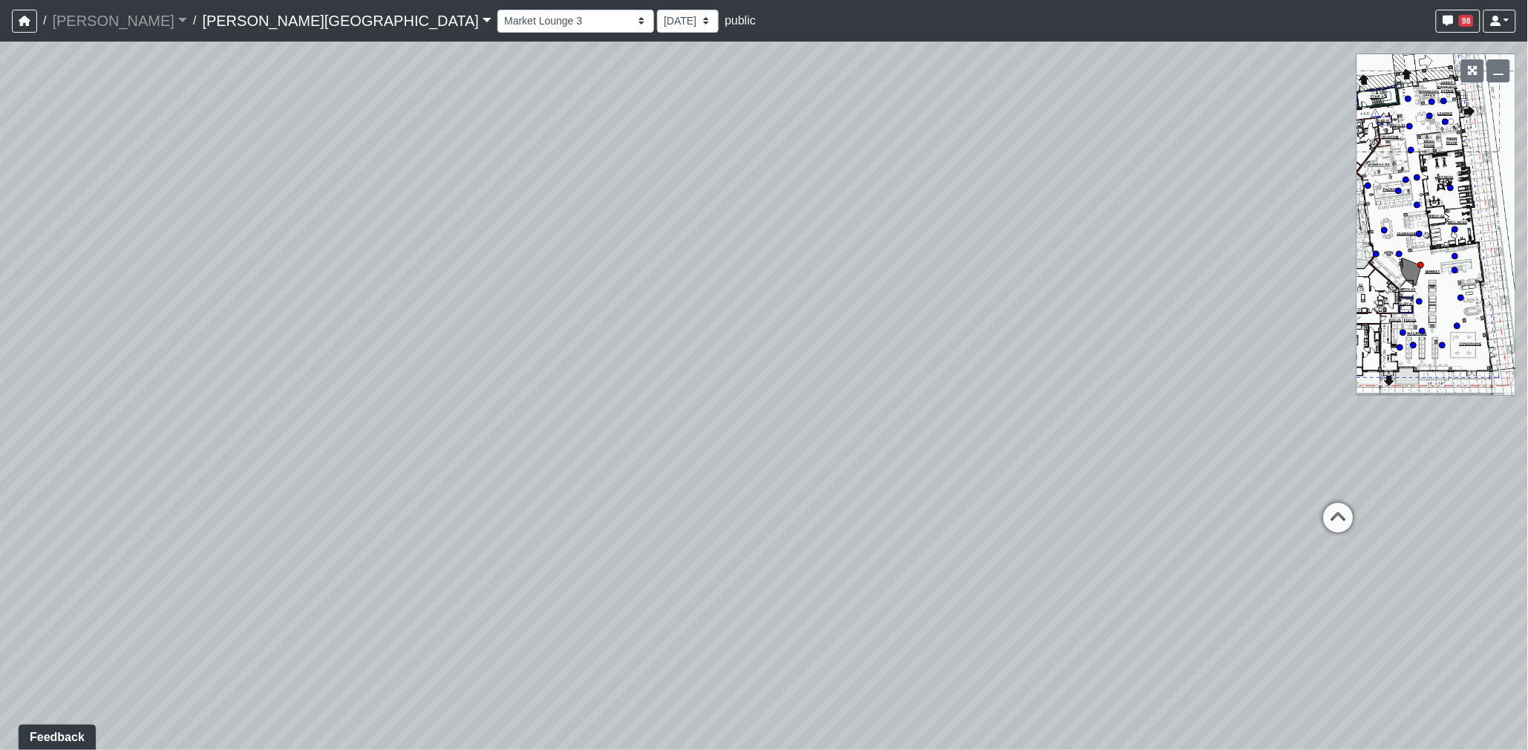
drag, startPoint x: 991, startPoint y: 391, endPoint x: 776, endPoint y: 394, distance: 215.3
click at [776, 394] on div "Loading... Coffee Bar Loading... Created by Sean Graefen - 9/10/2025 - Rev: 8/2…" at bounding box center [764, 396] width 1528 height 708
click at [1104, 462] on icon at bounding box center [1108, 479] width 45 height 45
drag, startPoint x: 897, startPoint y: 306, endPoint x: 639, endPoint y: 253, distance: 262.9
click at [598, 298] on div "Loading... Coffee Bar Loading... Created by Sean Graefen - 9/10/2025 - Rev: 8/2…" at bounding box center [764, 396] width 1528 height 708
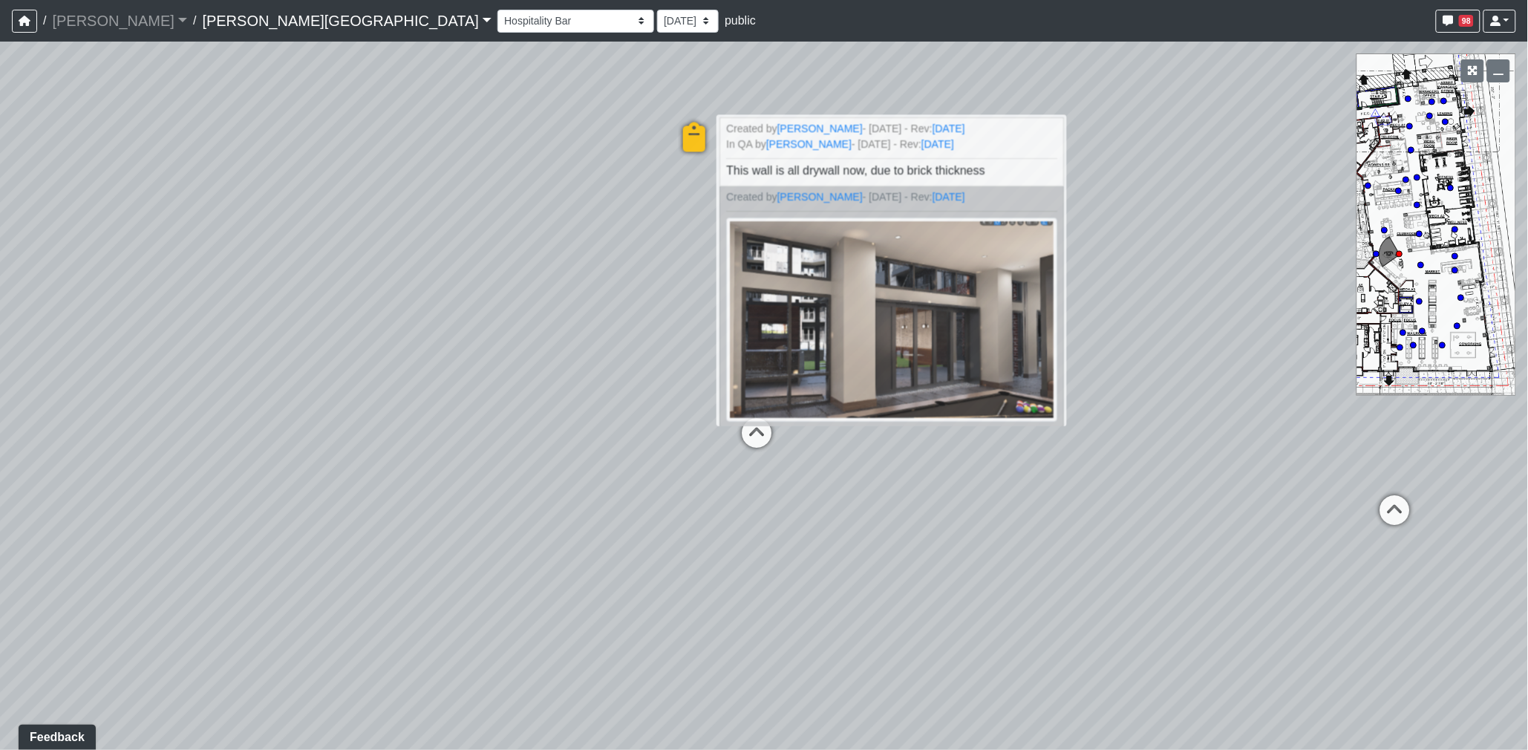
click at [1142, 295] on div "Loading... Coffee Bar Loading... Created by Sean Graefen - 9/10/2025 - Rev: 8/2…" at bounding box center [764, 396] width 1528 height 708
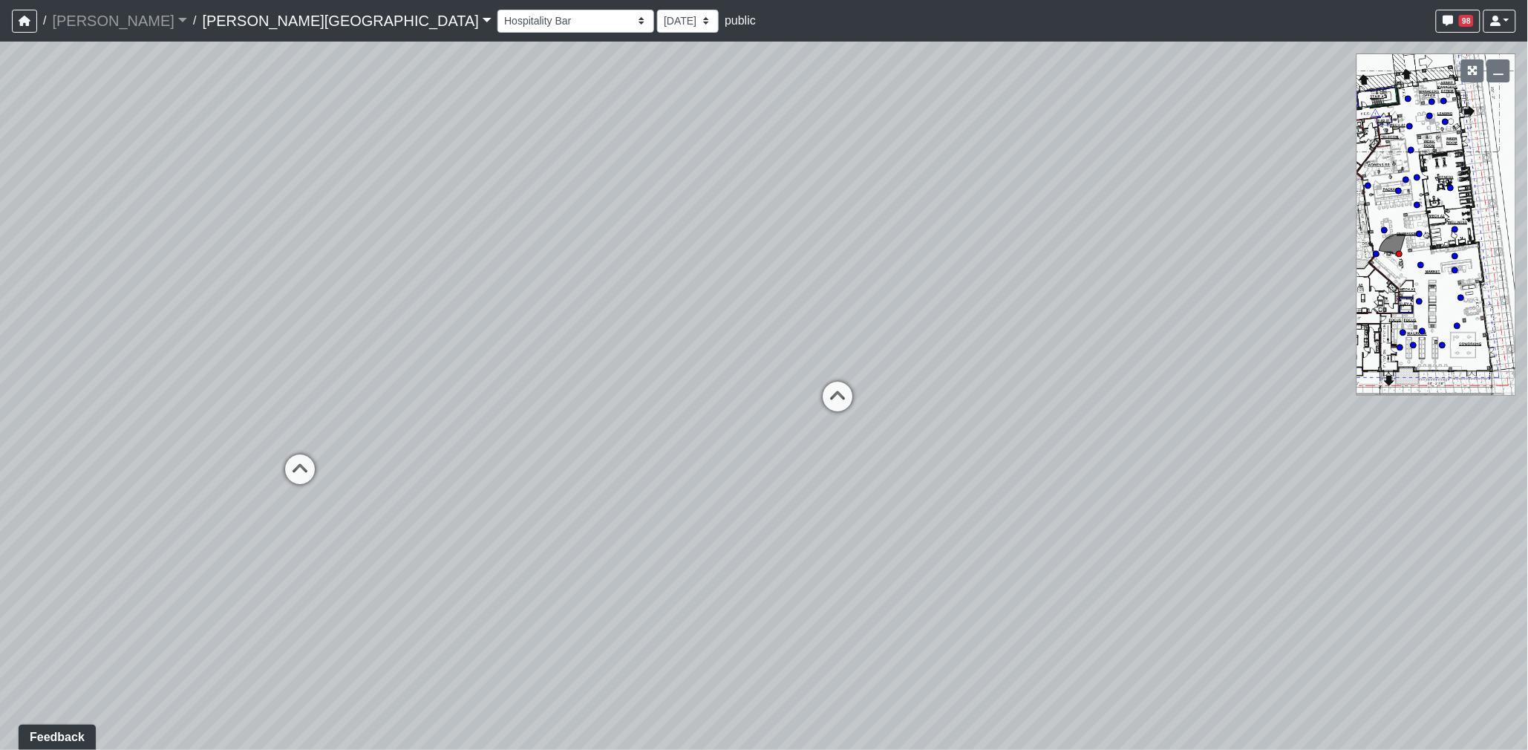
drag, startPoint x: 1160, startPoint y: 345, endPoint x: 554, endPoint y: 316, distance: 607.1
click at [554, 316] on div "Loading... Coffee Bar Loading... Created by Sean Graefen - 9/10/2025 - Rev: 8/2…" at bounding box center [764, 396] width 1528 height 708
drag, startPoint x: 955, startPoint y: 279, endPoint x: 745, endPoint y: 275, distance: 210.8
click at [745, 275] on div "Loading... Coffee Bar Loading... Created by Sean Graefen - 9/10/2025 - Rev: 8/2…" at bounding box center [764, 396] width 1528 height 708
click at [711, 390] on icon at bounding box center [711, 400] width 45 height 45
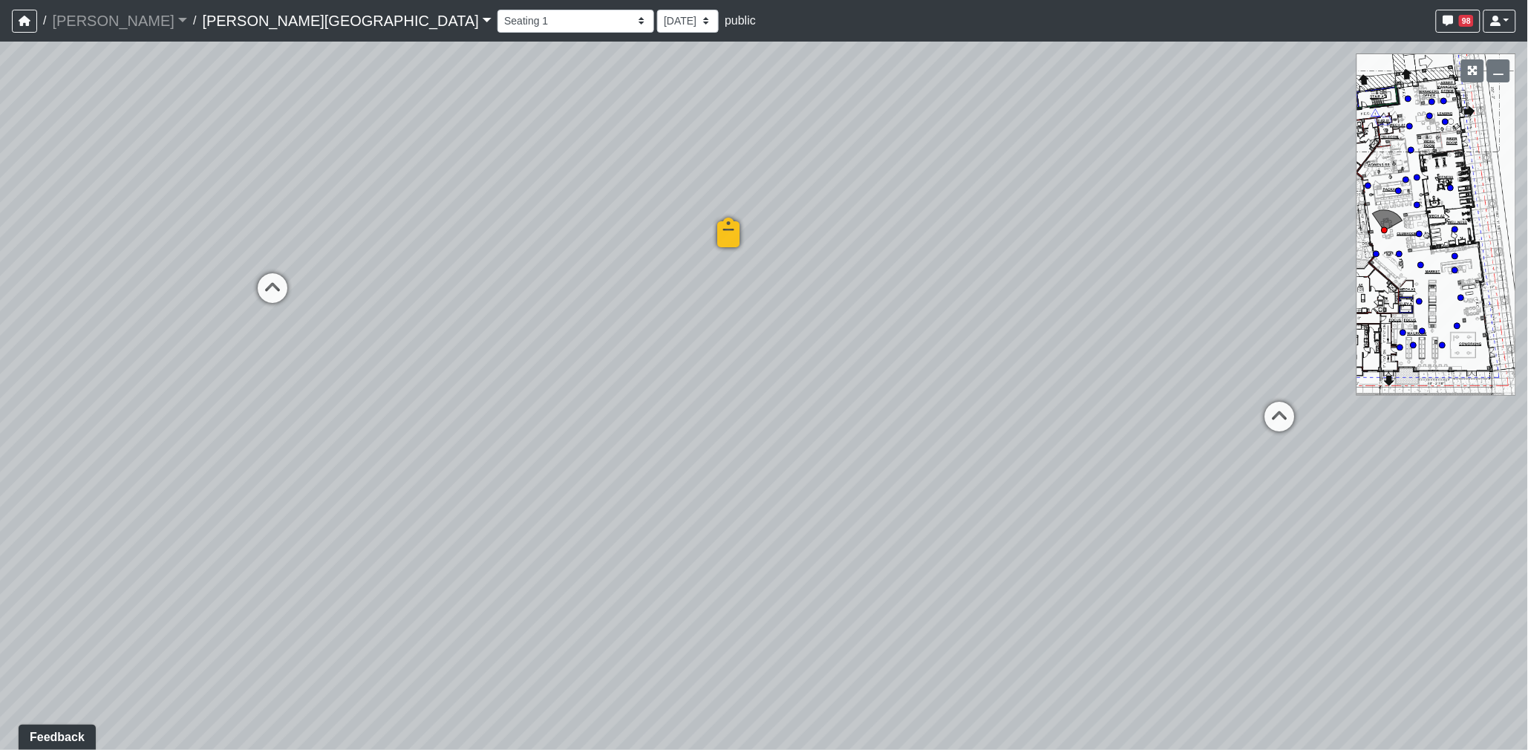
drag, startPoint x: 1133, startPoint y: 257, endPoint x: 773, endPoint y: 269, distance: 361.0
click at [773, 269] on div "Loading... Coffee Bar Loading... Created by Sean Graefen - 9/10/2025 - Rev: 8/2…" at bounding box center [764, 396] width 1528 height 708
click at [1266, 421] on icon at bounding box center [1279, 424] width 45 height 45
select select "8q9YC6QBXw8oFapXUtbMKw"
drag, startPoint x: 893, startPoint y: 364, endPoint x: 1096, endPoint y: 344, distance: 203.7
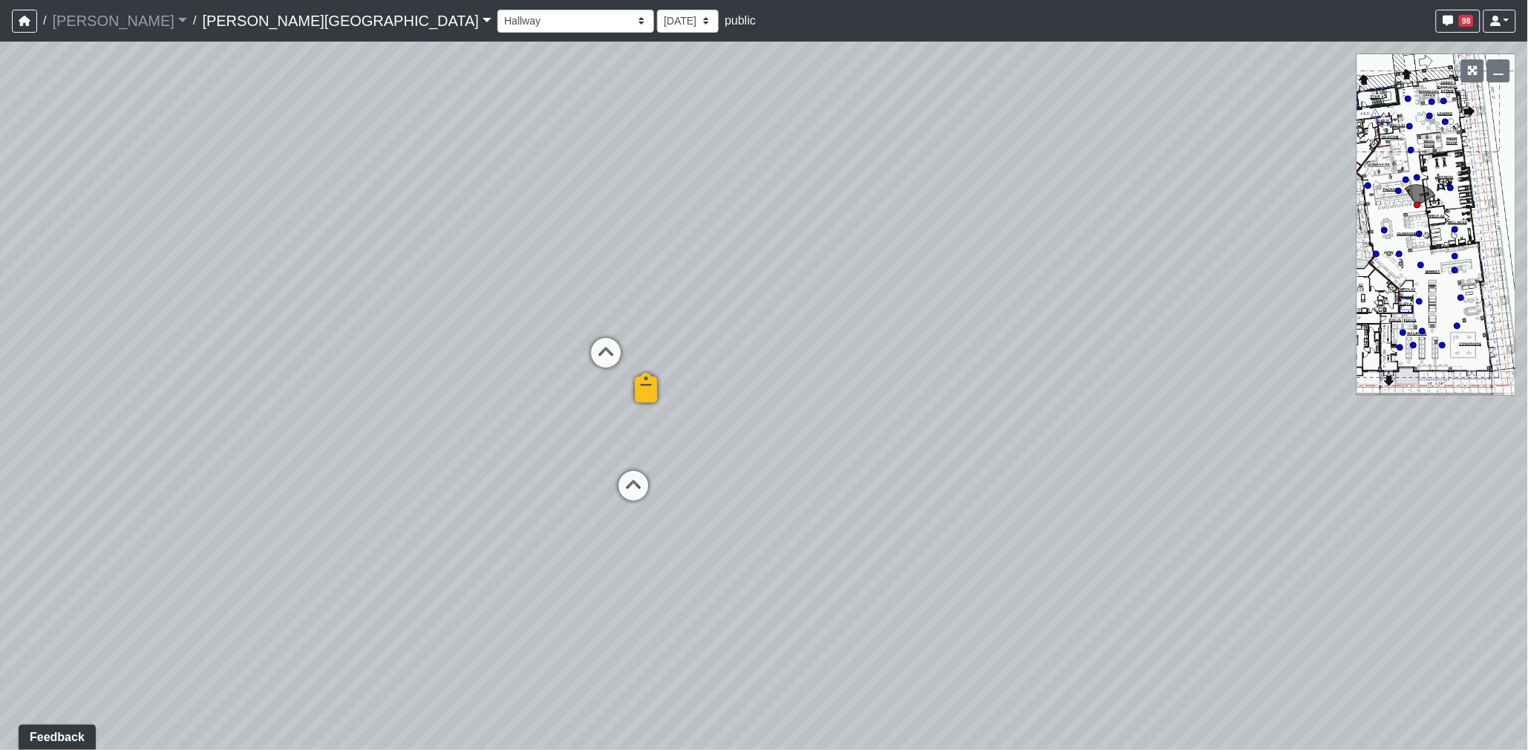
click at [1133, 347] on div "Loading... Coffee Bar Loading... Created by Sean Graefen - 9/10/2025 - Rev: 8/2…" at bounding box center [764, 396] width 1528 height 708
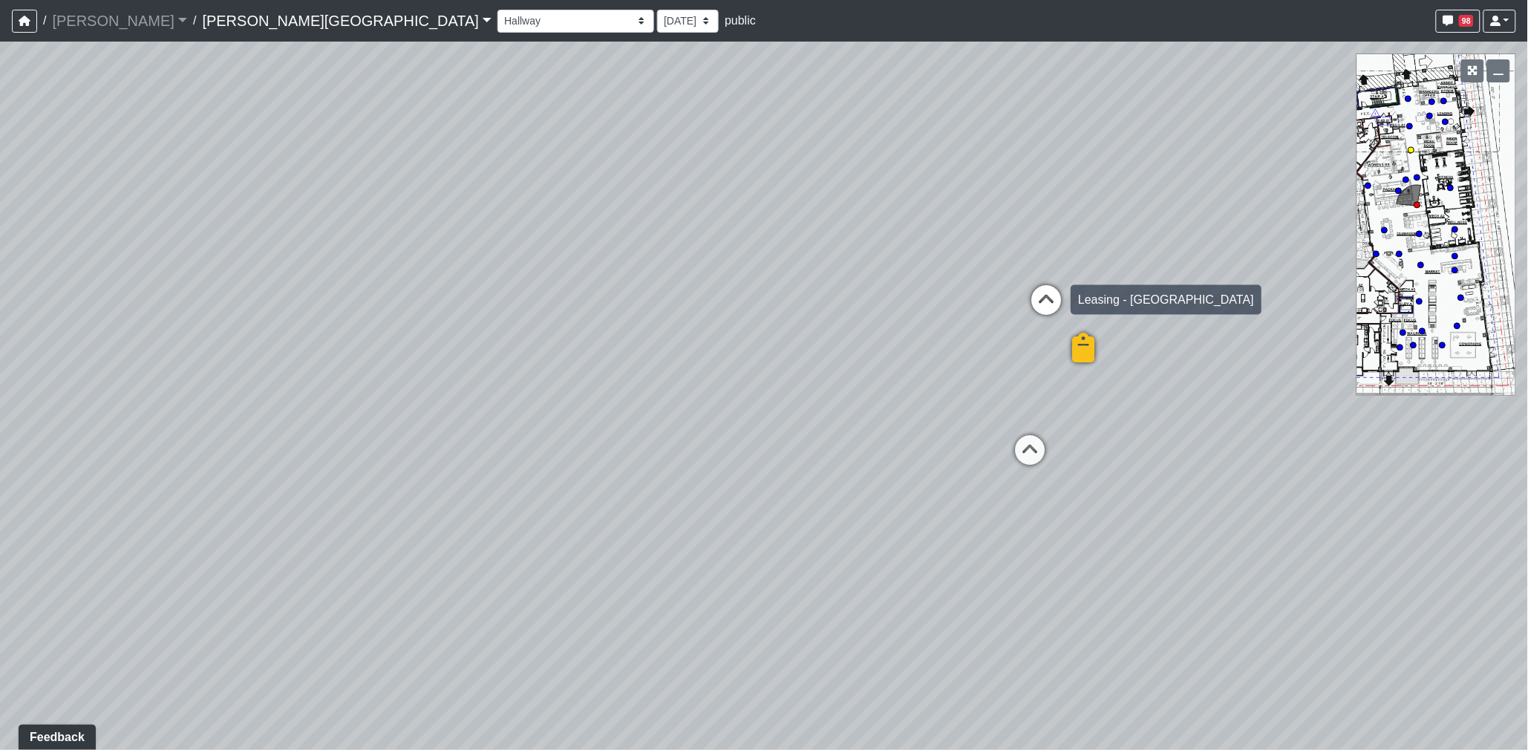
drag, startPoint x: 1004, startPoint y: 304, endPoint x: 1069, endPoint y: 293, distance: 65.5
click at [1033, 299] on div "Loading... Coffee Bar Loading... Created by Sean Graefen - 9/10/2025 - Rev: 8/2…" at bounding box center [764, 396] width 1528 height 708
click at [1131, 367] on div "Loading... Coffee Bar Loading... Created by Sean Graefen - 9/10/2025 - Rev: 8/2…" at bounding box center [764, 396] width 1528 height 708
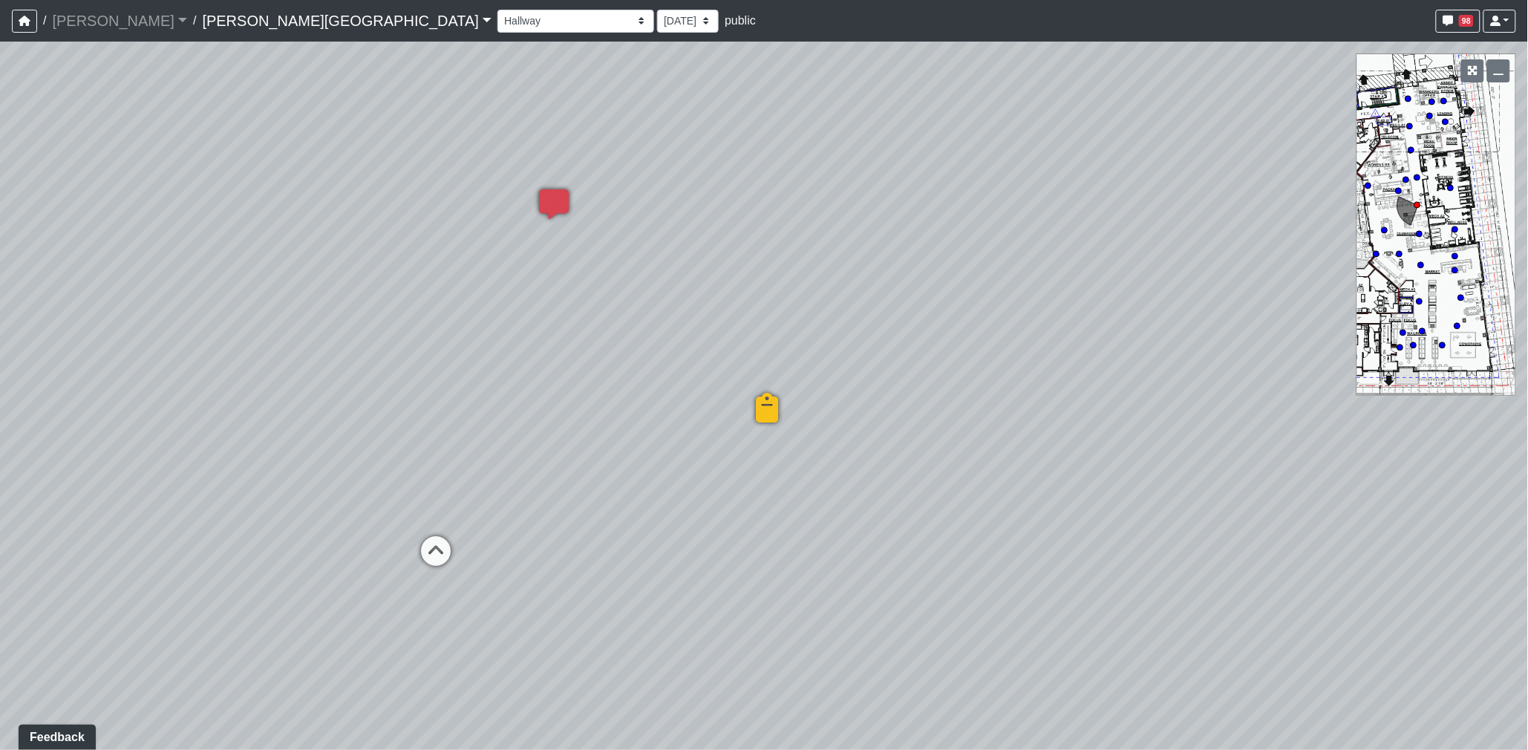
drag, startPoint x: 1015, startPoint y: 350, endPoint x: 1028, endPoint y: 367, distance: 21.2
click at [1107, 356] on div "Loading... Coffee Bar Loading... Created by Sean Graefen - 9/10/2025 - Rev: 8/2…" at bounding box center [764, 396] width 1528 height 708
drag, startPoint x: 969, startPoint y: 318, endPoint x: 1029, endPoint y: 318, distance: 59.4
click at [1029, 318] on div "Loading... Coffee Bar Loading... Created by Sean Graefen - 9/10/2025 - Rev: 8/2…" at bounding box center [764, 396] width 1528 height 708
drag, startPoint x: 789, startPoint y: 264, endPoint x: 1036, endPoint y: 288, distance: 248.4
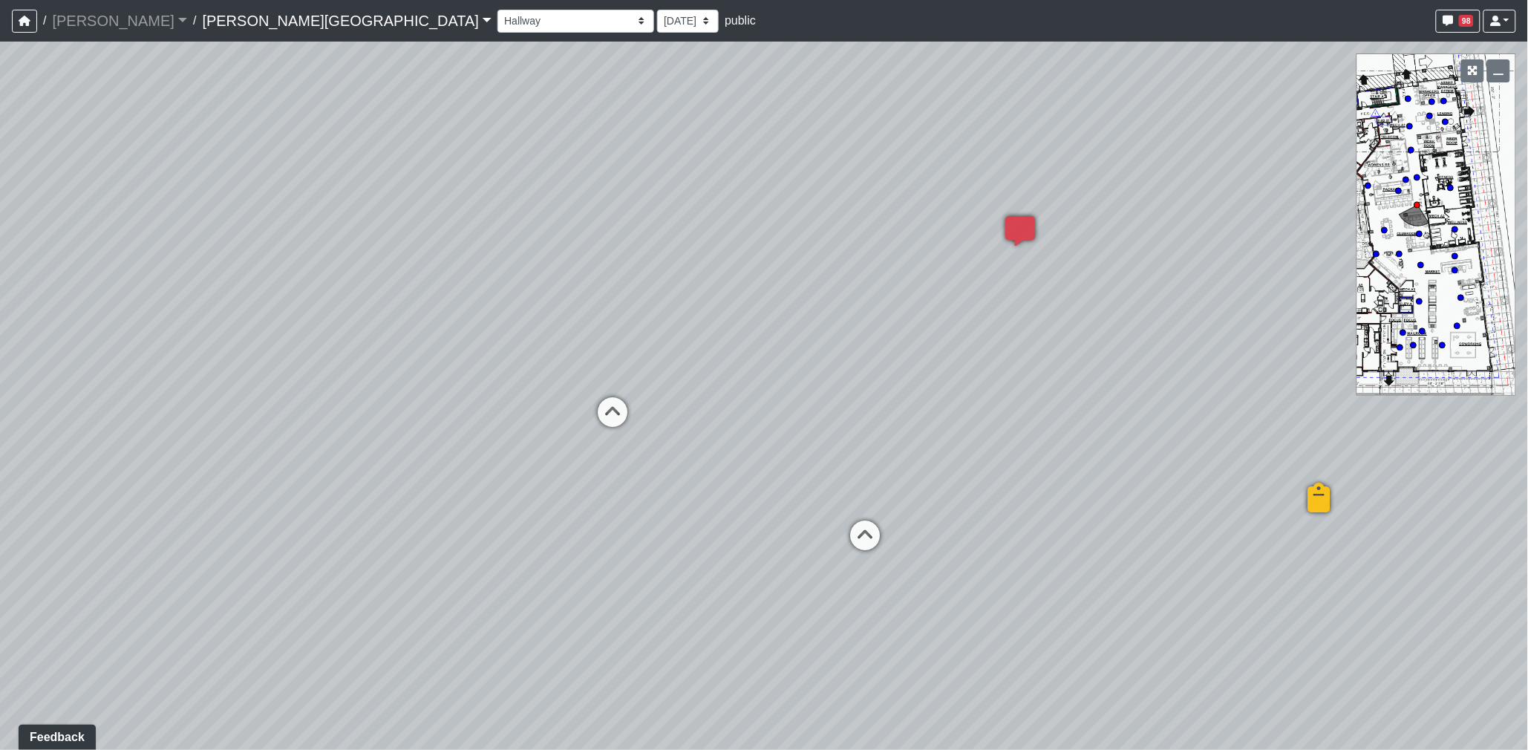
click at [1036, 288] on div "Loading... Coffee Bar Loading... Created by Sean Graefen - 9/10/2025 - Rev: 8/2…" at bounding box center [764, 396] width 1528 height 708
